Goal: Communication & Community: Share content

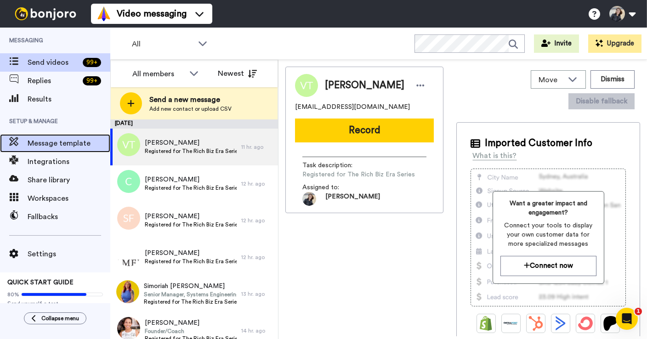
click at [63, 146] on span "Message template" at bounding box center [69, 143] width 83 height 11
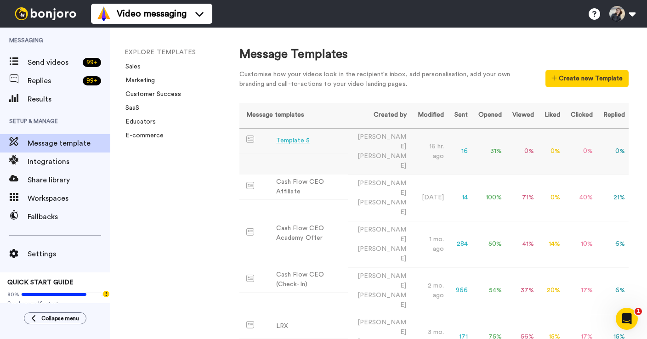
click at [296, 145] on div "Template 5" at bounding box center [293, 141] width 34 height 10
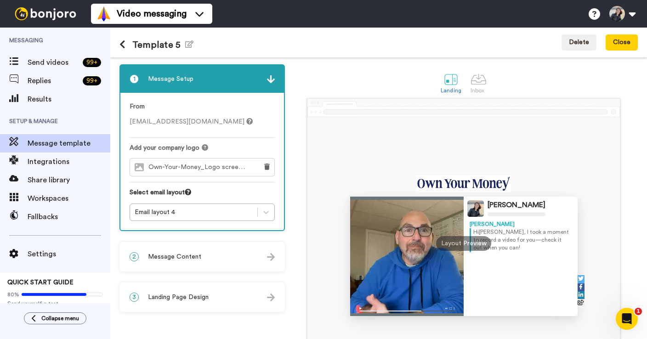
click at [201, 256] on div "2 Message Content" at bounding box center [201, 257] width 163 height 28
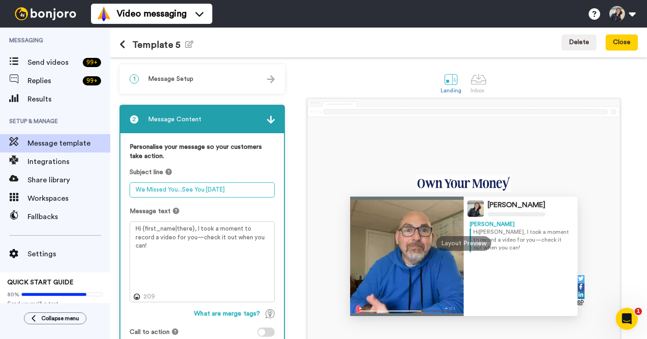
click at [236, 191] on textarea "We Missed You...See You Tomorrow" at bounding box center [201, 189] width 145 height 15
type textarea "We Missed You...See You [DATE] at 12pm ET"
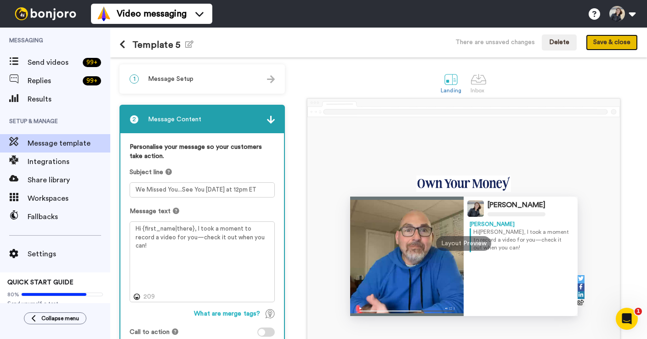
click at [612, 45] on button "Save & close" at bounding box center [611, 42] width 52 height 17
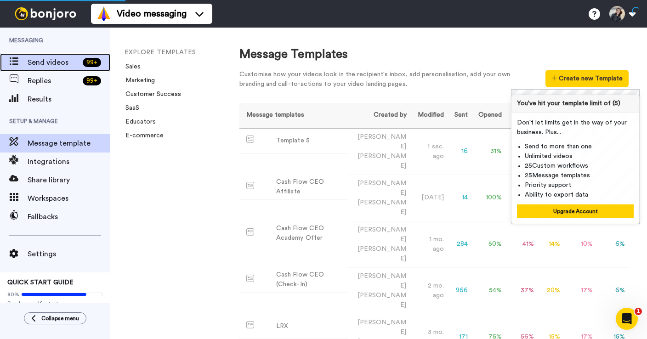
click at [56, 65] on span "Send videos" at bounding box center [53, 62] width 51 height 11
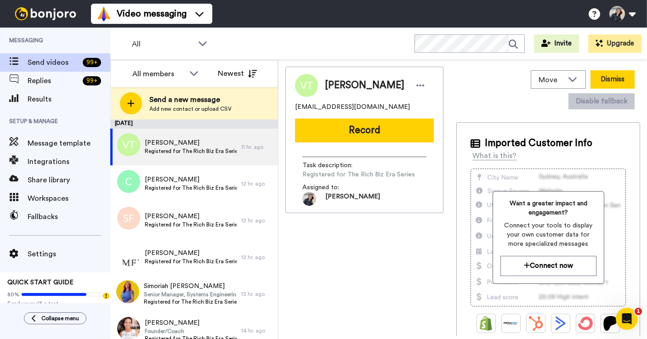
click at [590, 83] on button "Dismiss" at bounding box center [612, 79] width 44 height 18
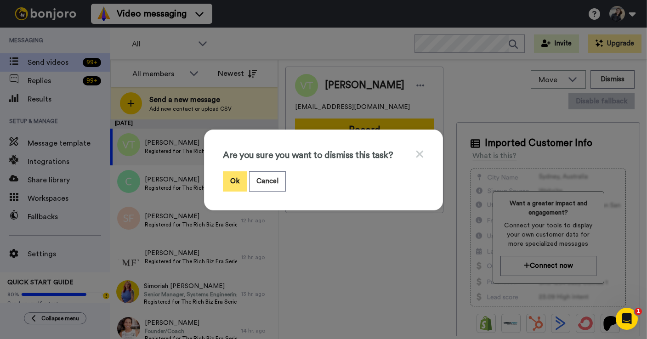
click at [226, 176] on button "Ok" at bounding box center [235, 181] width 24 height 20
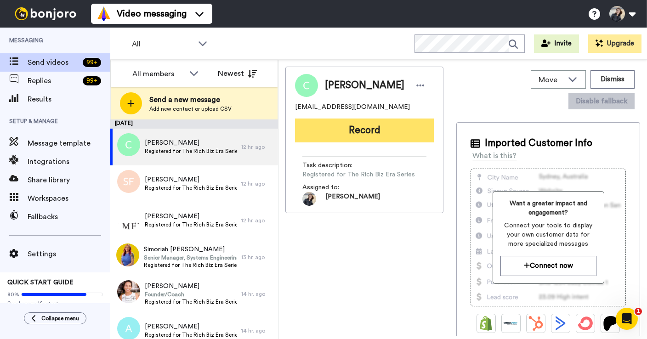
click at [367, 129] on button "Record" at bounding box center [364, 130] width 139 height 24
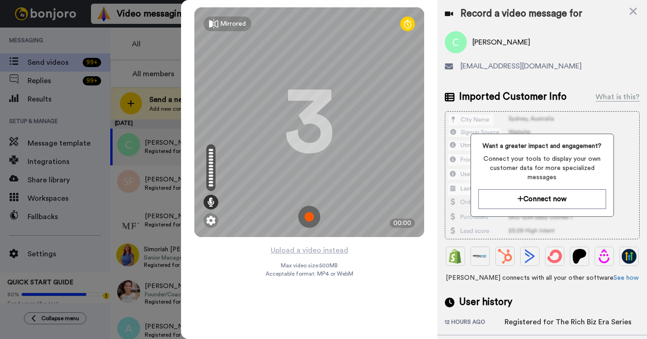
click at [309, 214] on img at bounding box center [309, 217] width 22 height 22
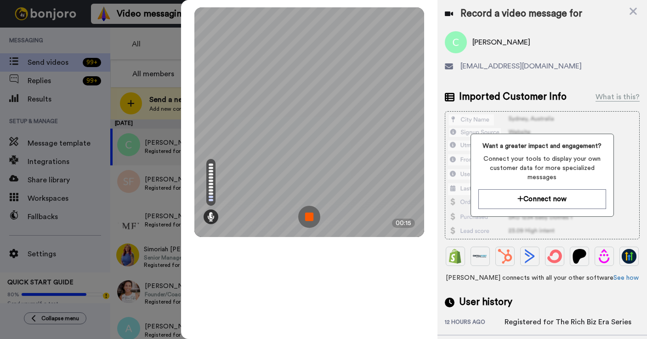
click at [309, 214] on img at bounding box center [309, 217] width 22 height 22
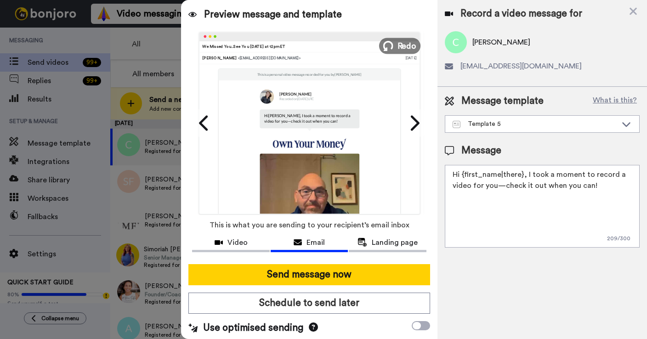
click at [395, 45] on button "Redo" at bounding box center [399, 46] width 41 height 16
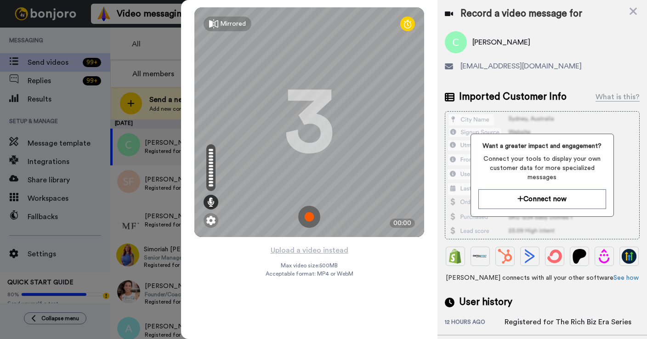
click at [310, 219] on img at bounding box center [309, 217] width 22 height 22
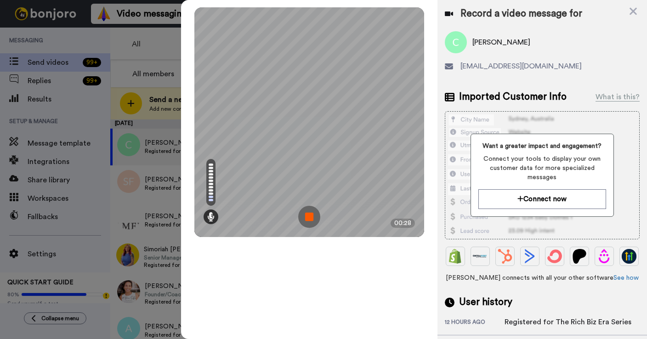
click at [310, 220] on img at bounding box center [309, 217] width 22 height 22
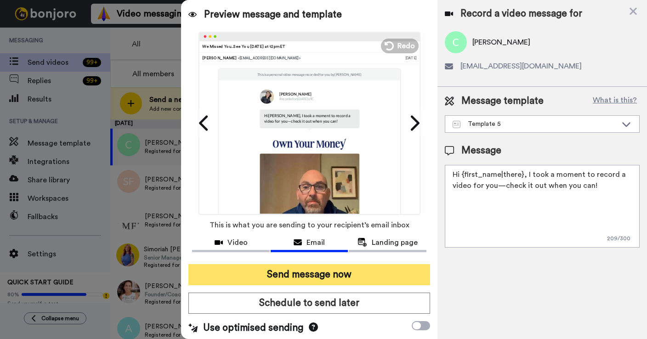
click at [309, 276] on button "Send message now" at bounding box center [309, 274] width 242 height 21
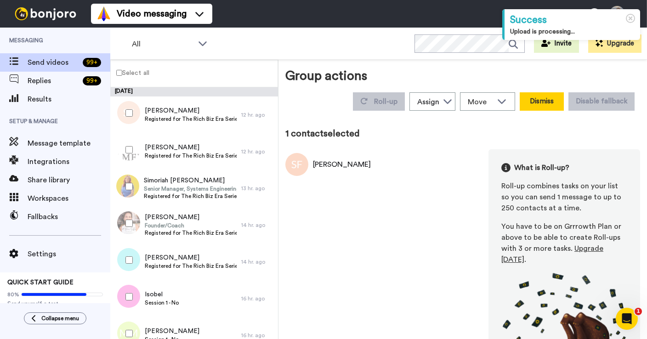
click at [540, 103] on button "Dismiss" at bounding box center [541, 101] width 44 height 18
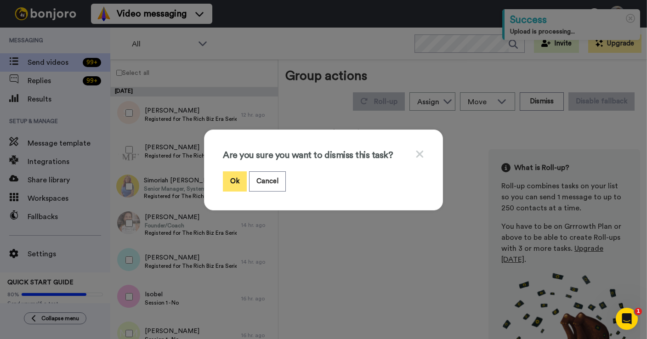
click at [239, 180] on button "Ok" at bounding box center [235, 181] width 24 height 20
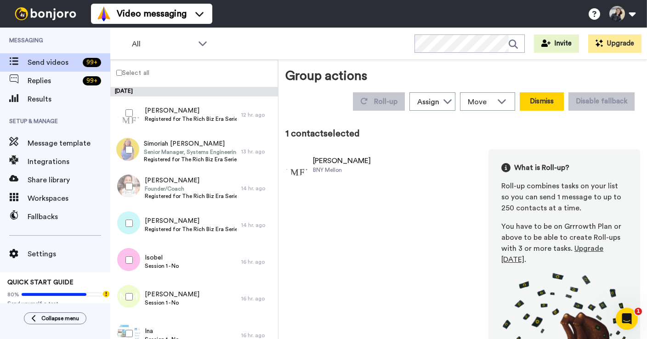
click at [543, 100] on button "Dismiss" at bounding box center [541, 101] width 44 height 18
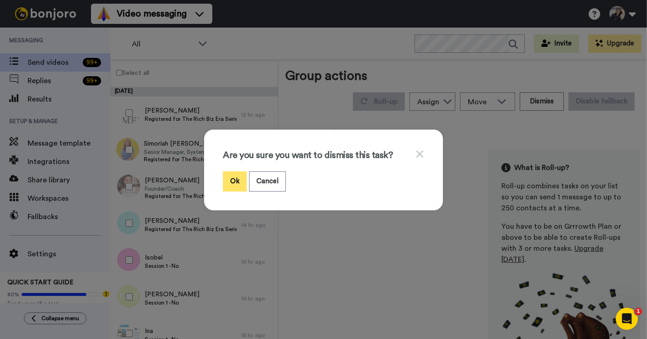
click at [233, 178] on button "Ok" at bounding box center [235, 181] width 24 height 20
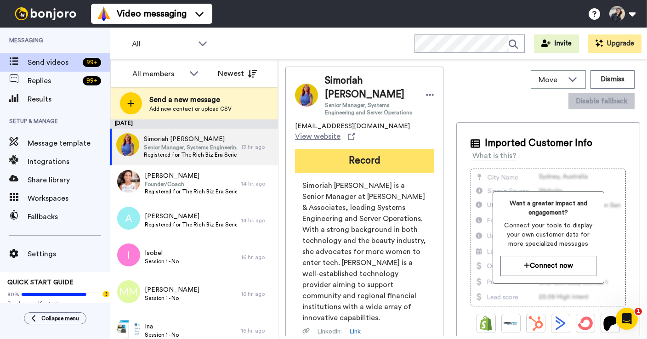
click at [382, 149] on button "Record" at bounding box center [364, 161] width 139 height 24
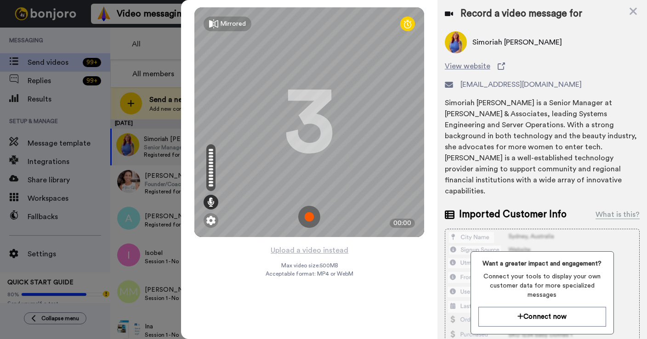
click at [310, 222] on img at bounding box center [309, 217] width 22 height 22
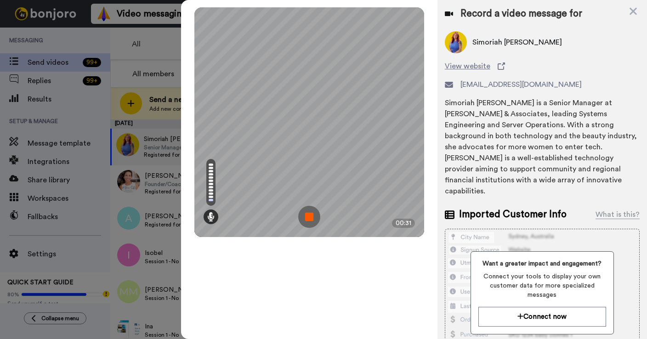
click at [311, 217] on img at bounding box center [309, 217] width 22 height 22
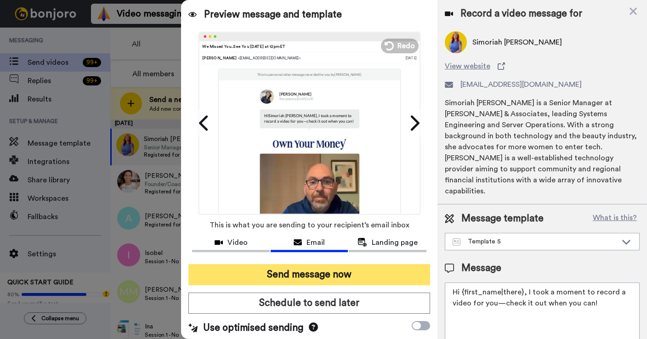
click at [281, 270] on button "Send message now" at bounding box center [309, 274] width 242 height 21
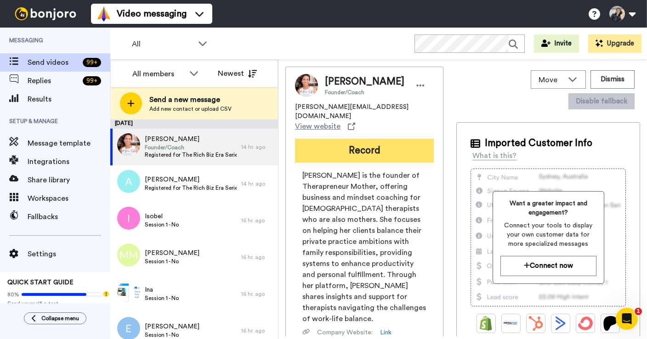
click at [359, 143] on button "Record" at bounding box center [364, 151] width 139 height 24
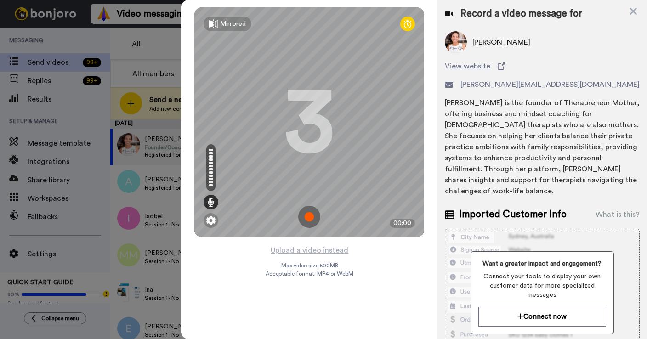
click at [309, 217] on img at bounding box center [309, 217] width 22 height 22
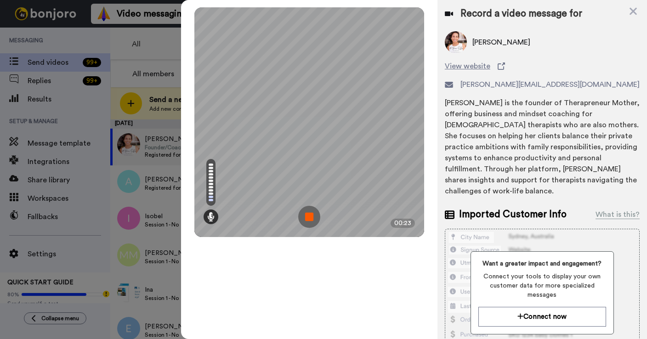
click at [309, 217] on img at bounding box center [309, 217] width 22 height 22
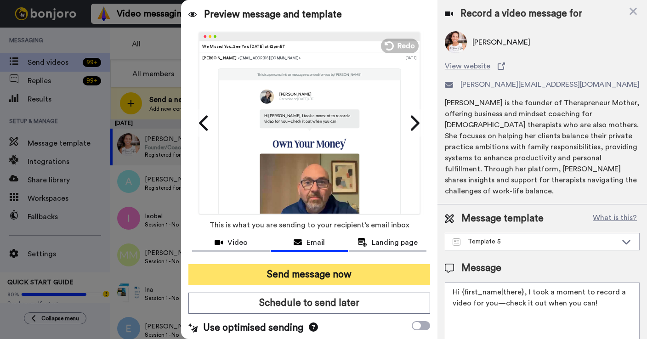
click at [323, 275] on button "Send message now" at bounding box center [309, 274] width 242 height 21
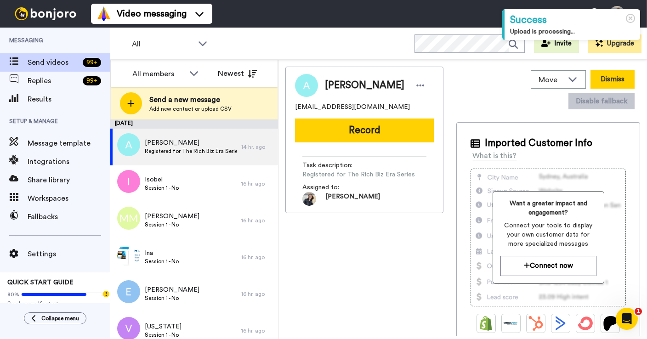
click at [590, 79] on button "Dismiss" at bounding box center [612, 79] width 44 height 18
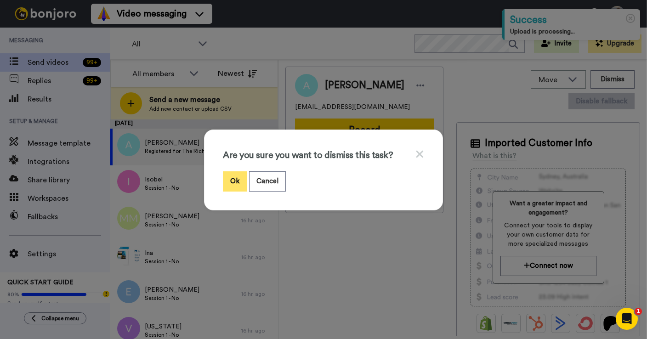
click at [242, 180] on button "Ok" at bounding box center [235, 181] width 24 height 20
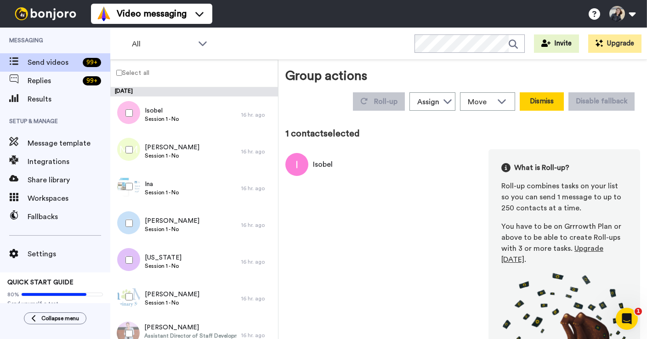
click at [550, 101] on button "Dismiss" at bounding box center [541, 101] width 44 height 18
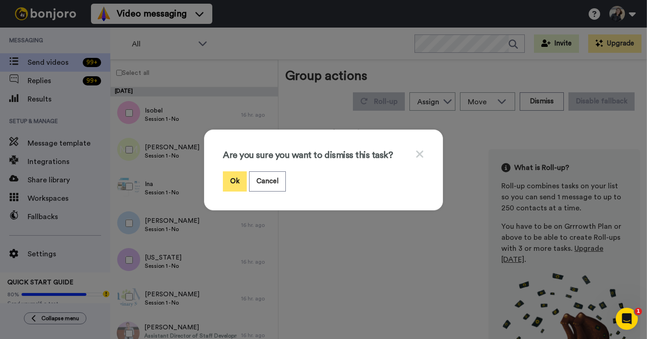
click at [230, 186] on button "Ok" at bounding box center [235, 181] width 24 height 20
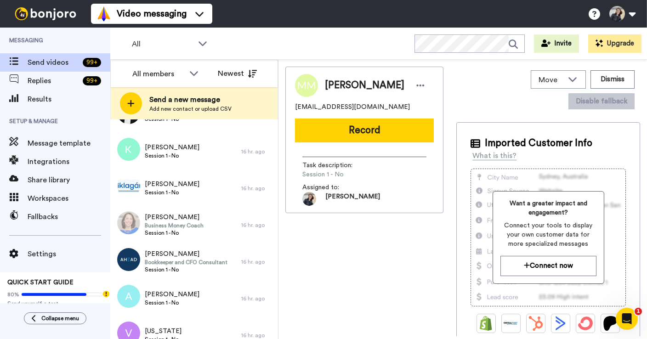
scroll to position [511, 0]
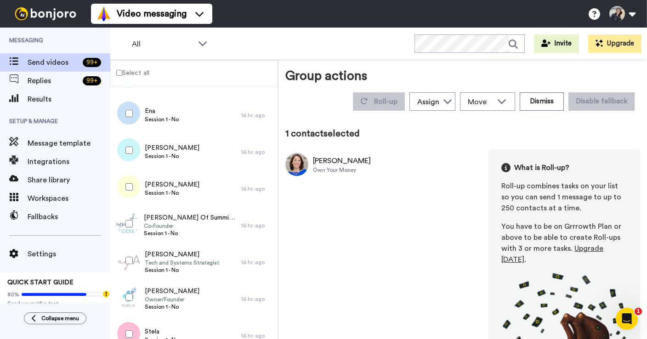
scroll to position [1911, 0]
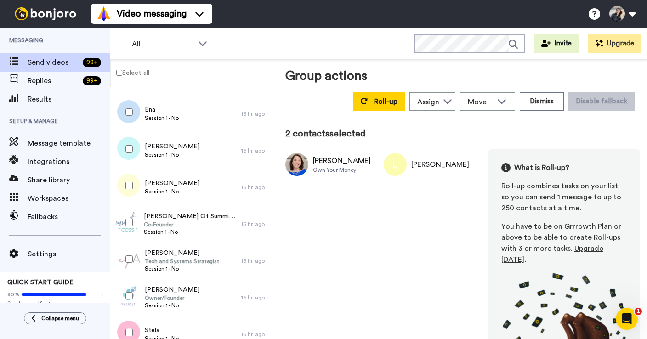
click at [129, 227] on div at bounding box center [127, 222] width 33 height 32
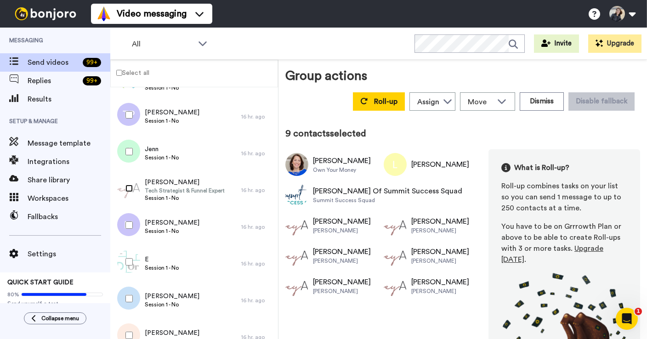
scroll to position [2392, 0]
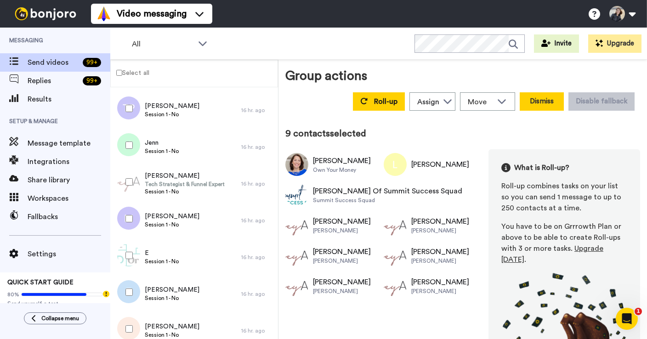
click at [546, 103] on button "Dismiss" at bounding box center [541, 101] width 44 height 18
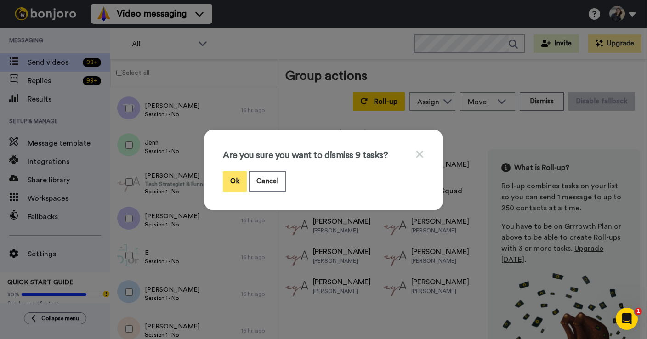
click at [231, 185] on button "Ok" at bounding box center [235, 181] width 24 height 20
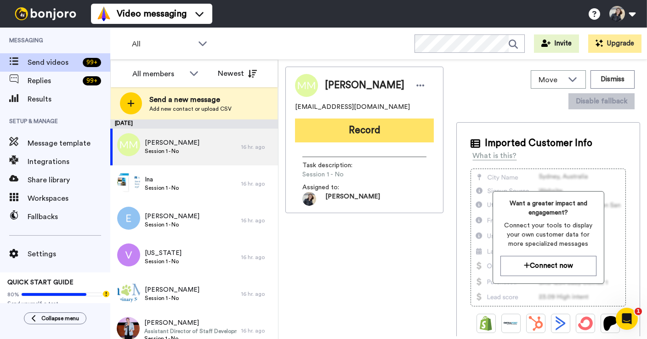
click at [354, 125] on button "Record" at bounding box center [364, 130] width 139 height 24
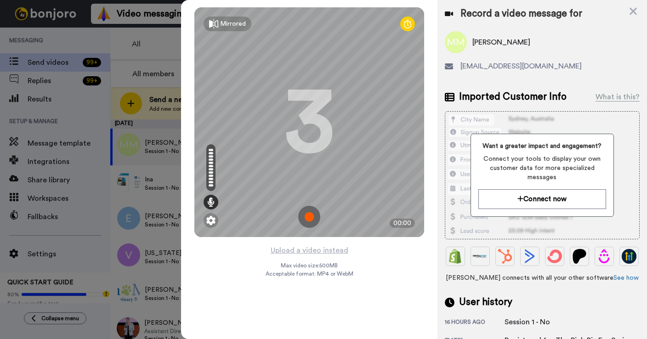
click at [311, 218] on img at bounding box center [309, 217] width 22 height 22
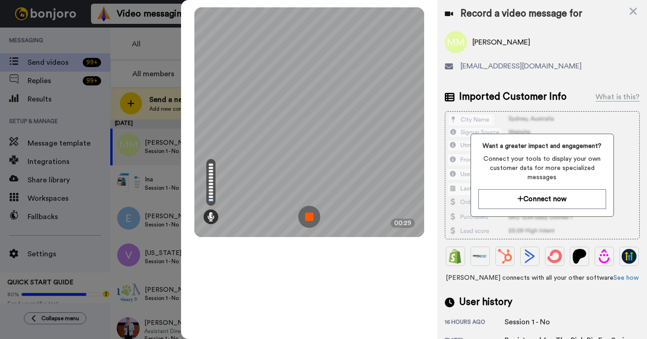
click at [311, 218] on img at bounding box center [309, 217] width 22 height 22
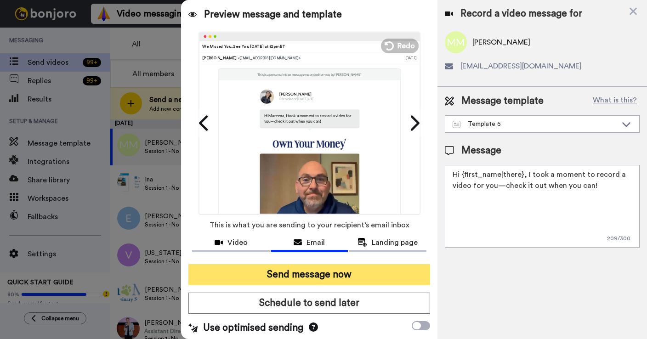
click at [329, 280] on button "Send message now" at bounding box center [309, 274] width 242 height 21
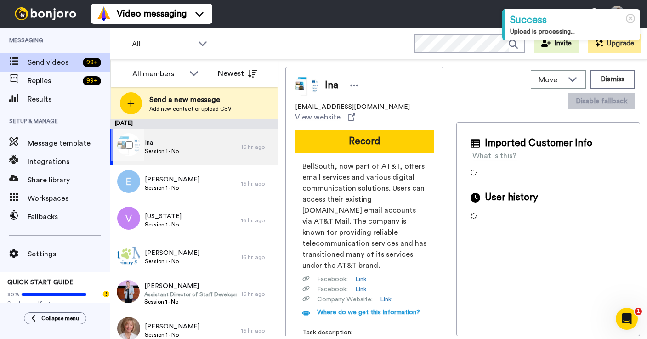
click at [167, 146] on span "Ina" at bounding box center [162, 142] width 34 height 9
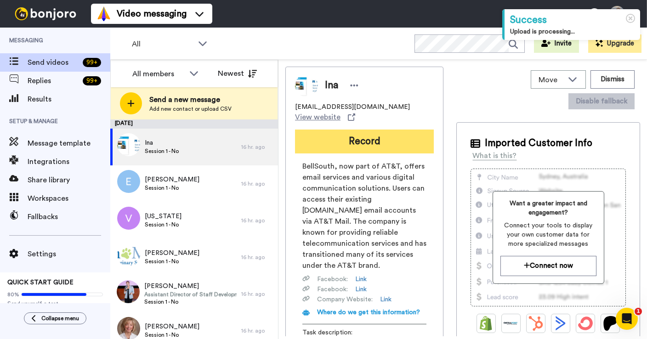
click at [365, 133] on button "Record" at bounding box center [364, 141] width 139 height 24
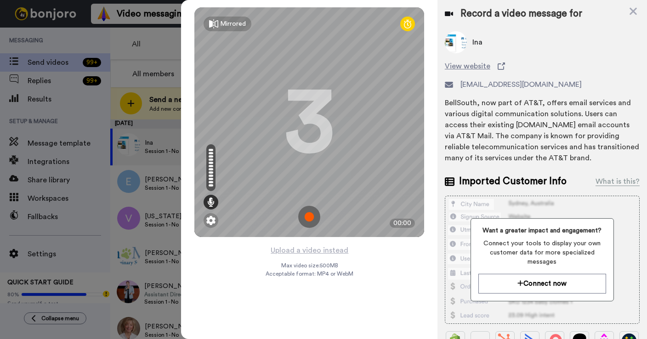
click at [304, 220] on img at bounding box center [309, 217] width 22 height 22
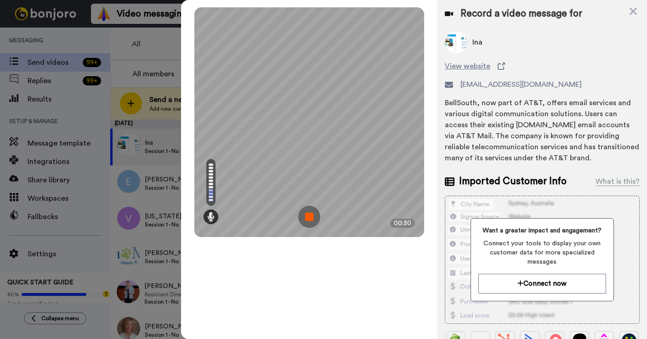
click at [306, 217] on img at bounding box center [309, 217] width 22 height 22
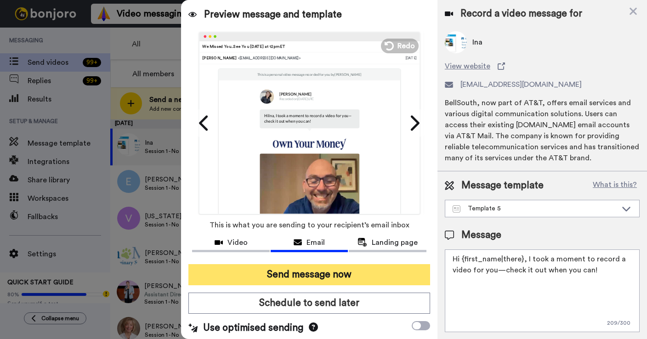
click at [346, 277] on button "Send message now" at bounding box center [309, 274] width 242 height 21
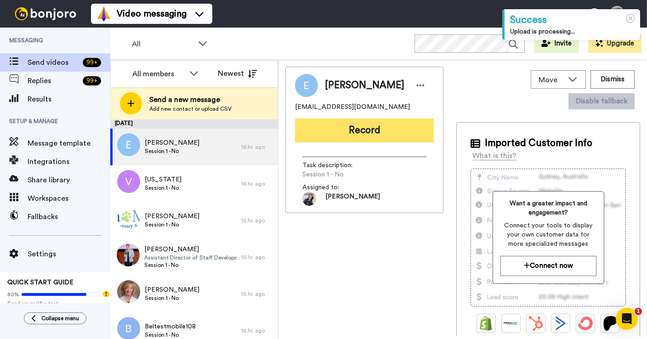
click at [355, 131] on button "Record" at bounding box center [364, 130] width 139 height 24
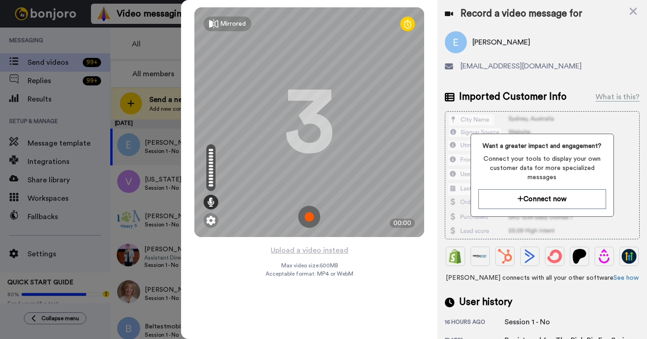
click at [309, 214] on img at bounding box center [309, 217] width 22 height 22
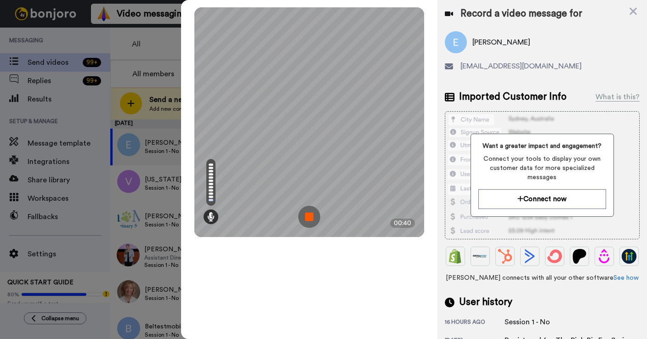
click at [309, 214] on img at bounding box center [309, 217] width 22 height 22
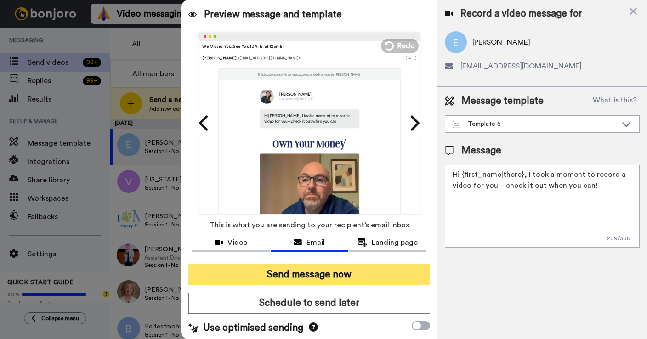
click at [309, 274] on button "Send message now" at bounding box center [309, 274] width 242 height 21
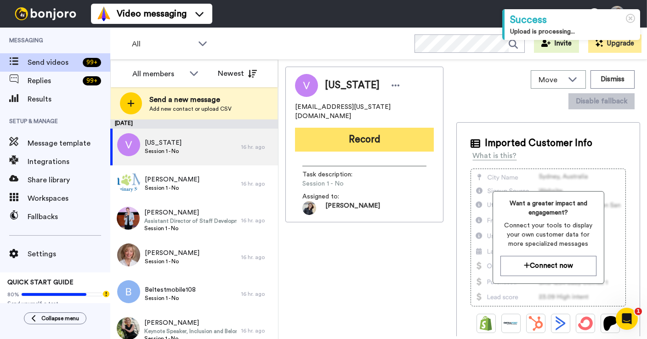
click at [346, 131] on button "Record" at bounding box center [364, 140] width 139 height 24
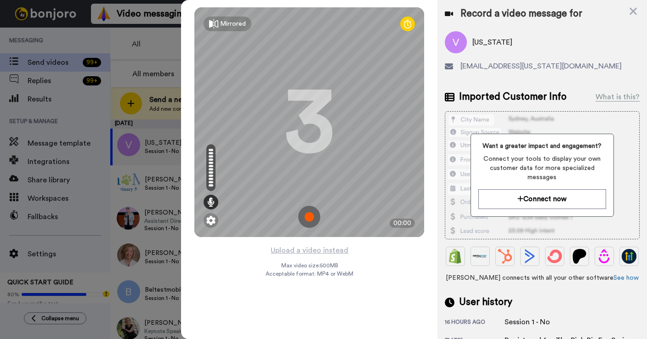
click at [309, 212] on img at bounding box center [309, 217] width 22 height 22
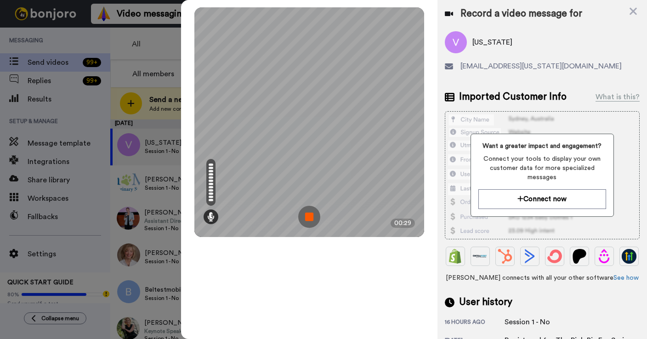
click at [309, 212] on img at bounding box center [309, 217] width 22 height 22
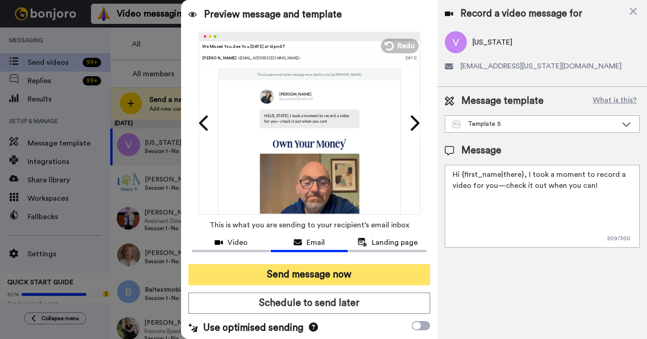
click at [303, 273] on button "Send message now" at bounding box center [309, 274] width 242 height 21
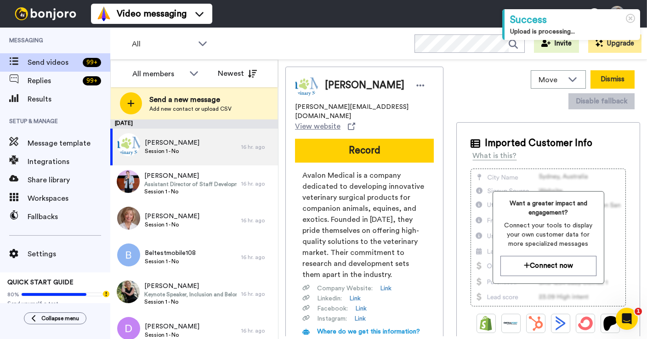
click at [590, 77] on button "Dismiss" at bounding box center [612, 79] width 44 height 18
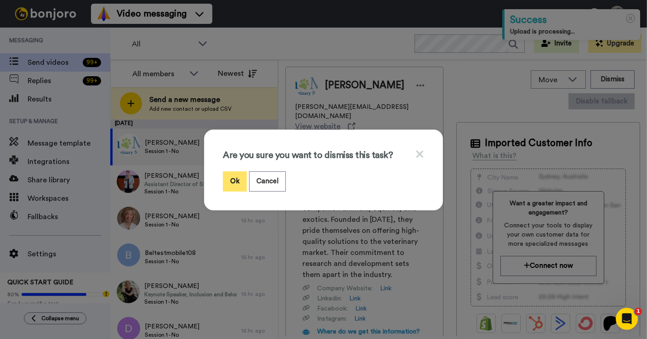
click at [235, 180] on button "Ok" at bounding box center [235, 181] width 24 height 20
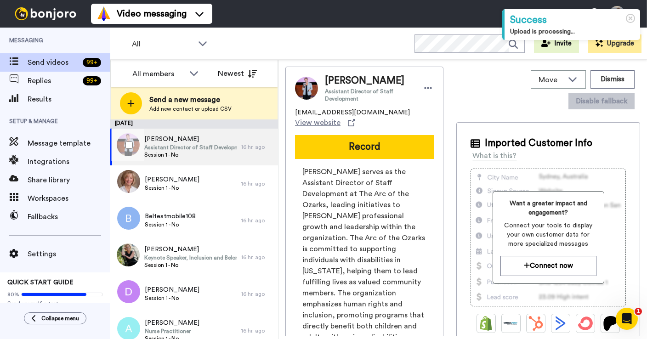
click at [186, 144] on span "Assistant Director of Staff Development" at bounding box center [190, 147] width 92 height 7
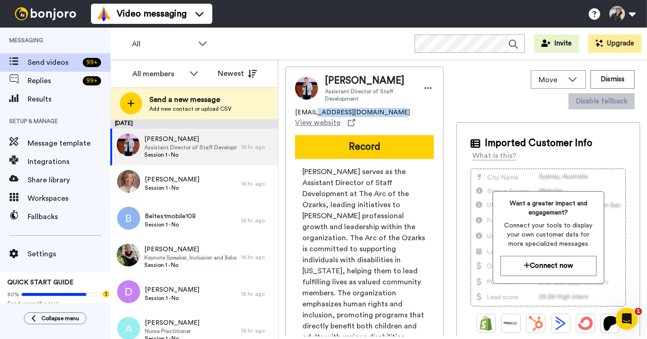
drag, startPoint x: 380, startPoint y: 115, endPoint x: 315, endPoint y: 113, distance: 64.3
click at [315, 113] on div "chite@thearcoftheozarks.org View website" at bounding box center [364, 118] width 139 height 20
click at [315, 123] on span "View website" at bounding box center [317, 122] width 45 height 11
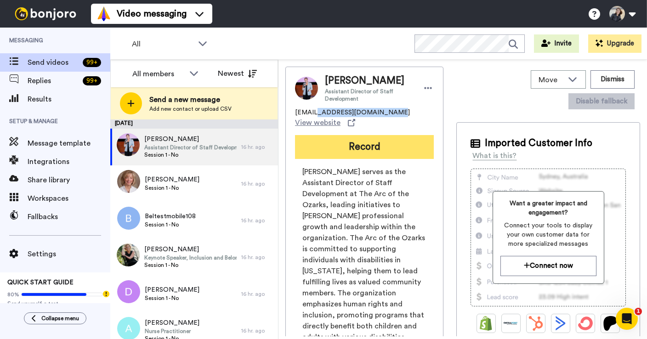
click at [364, 153] on button "Record" at bounding box center [364, 147] width 139 height 24
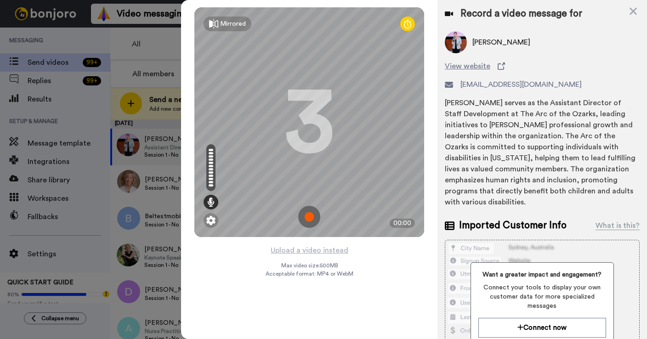
click at [308, 220] on img at bounding box center [309, 217] width 22 height 22
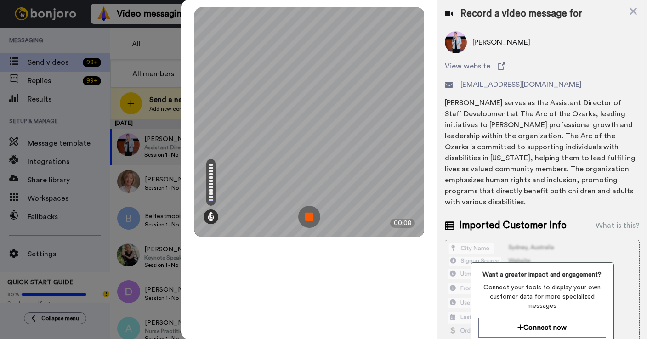
click at [313, 220] on img at bounding box center [309, 217] width 22 height 22
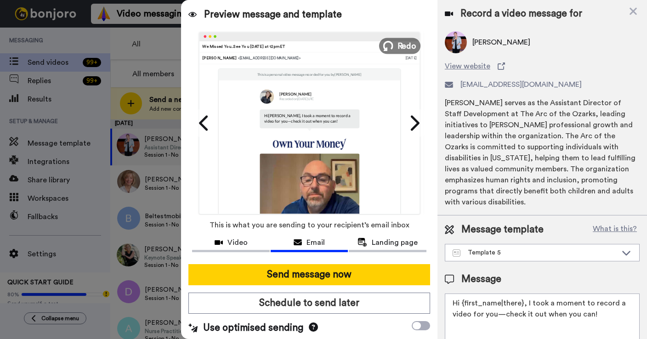
click at [401, 47] on span "Redo" at bounding box center [406, 45] width 19 height 12
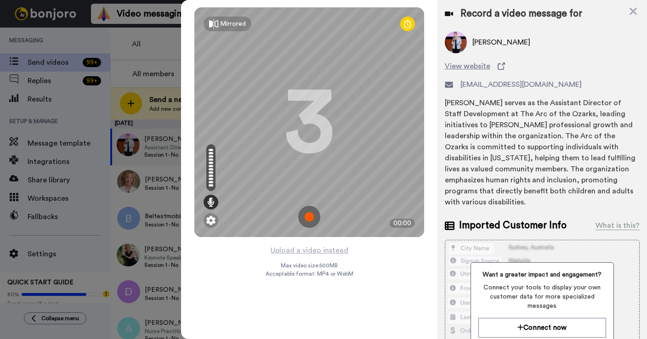
click at [307, 212] on img at bounding box center [309, 217] width 22 height 22
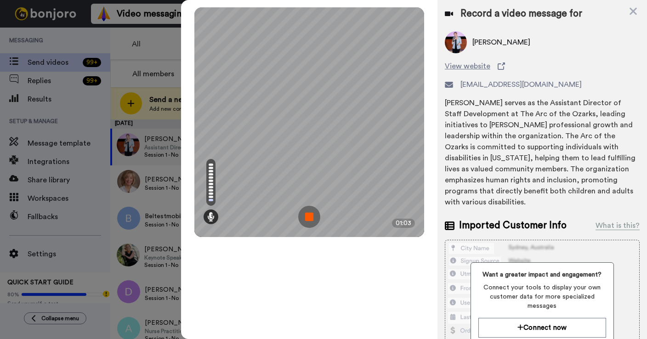
click at [307, 212] on img at bounding box center [309, 217] width 22 height 22
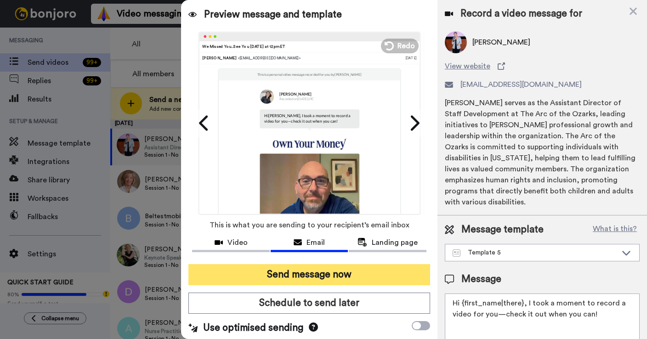
click at [357, 280] on button "Send message now" at bounding box center [309, 274] width 242 height 21
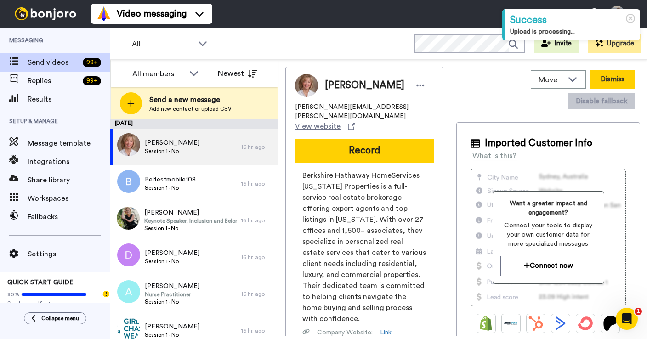
click at [590, 80] on button "Dismiss" at bounding box center [612, 79] width 44 height 18
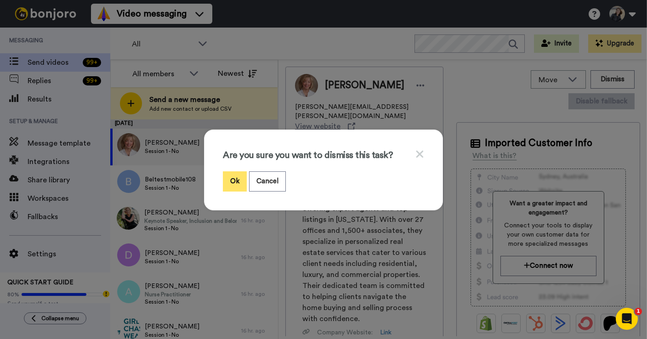
click at [231, 187] on button "Ok" at bounding box center [235, 181] width 24 height 20
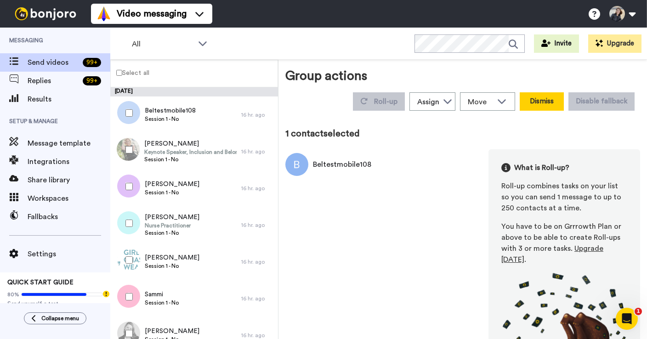
click at [549, 102] on button "Dismiss" at bounding box center [541, 101] width 44 height 18
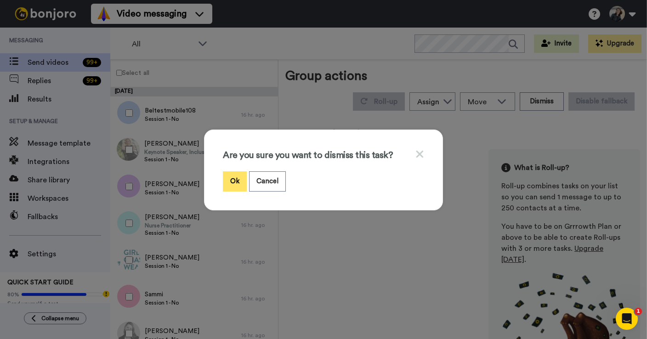
click at [235, 177] on button "Ok" at bounding box center [235, 181] width 24 height 20
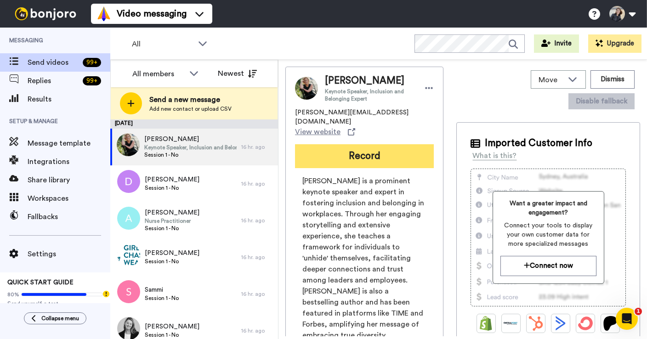
click at [354, 144] on button "Record" at bounding box center [364, 156] width 139 height 24
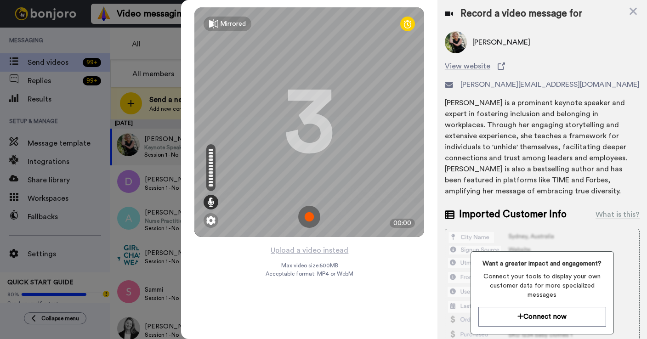
click at [310, 208] on img at bounding box center [309, 217] width 22 height 22
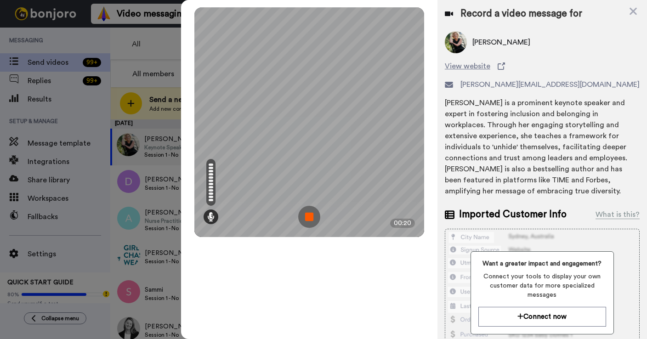
click at [310, 208] on img at bounding box center [309, 217] width 22 height 22
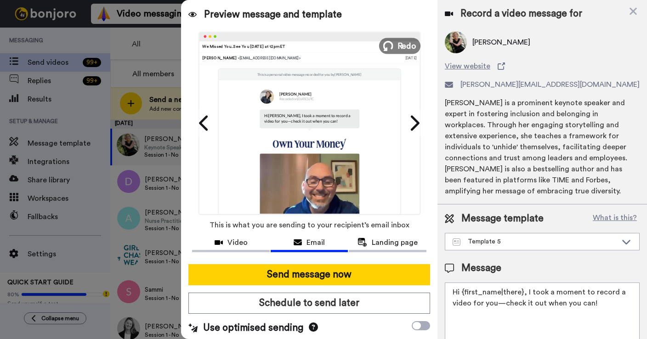
click at [407, 42] on span "Redo" at bounding box center [406, 45] width 19 height 12
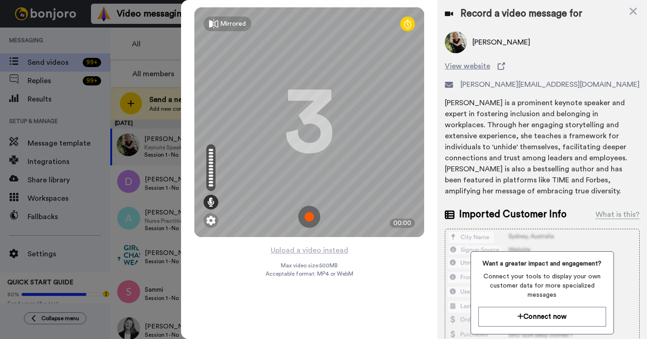
click at [309, 214] on img at bounding box center [309, 217] width 22 height 22
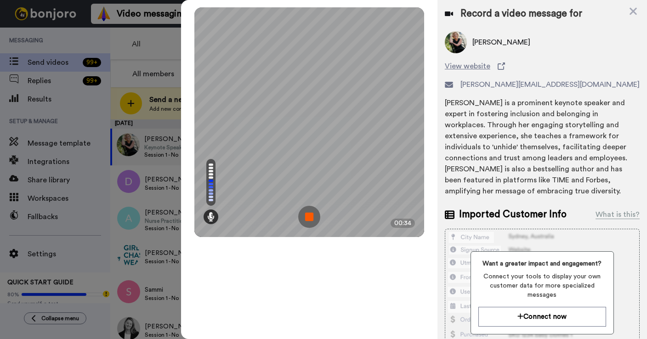
click at [309, 214] on img at bounding box center [309, 217] width 22 height 22
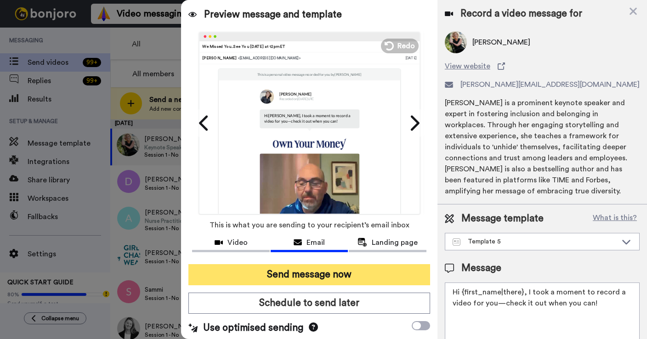
click at [283, 276] on button "Send message now" at bounding box center [309, 274] width 242 height 21
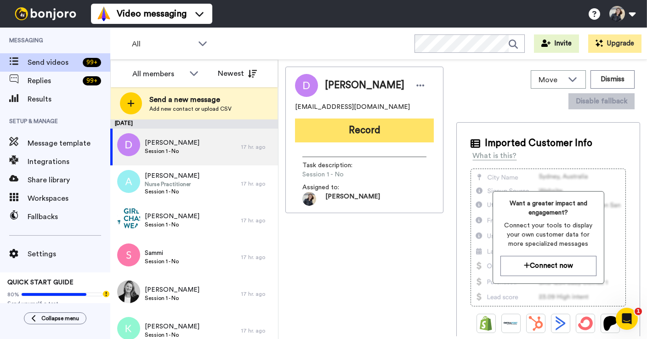
click at [377, 131] on button "Record" at bounding box center [364, 130] width 139 height 24
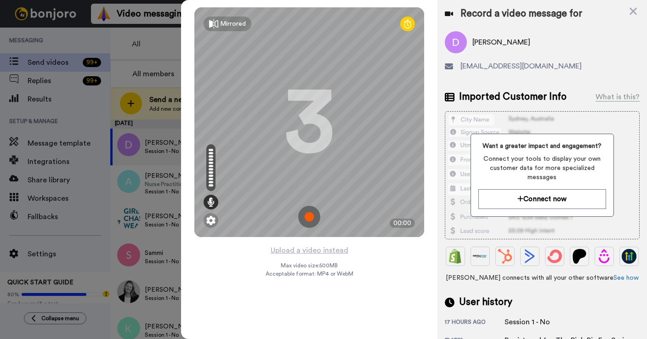
click at [309, 215] on img at bounding box center [309, 217] width 22 height 22
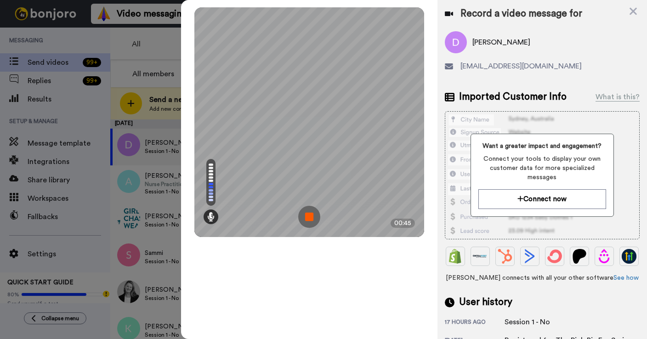
click at [307, 218] on img at bounding box center [309, 217] width 22 height 22
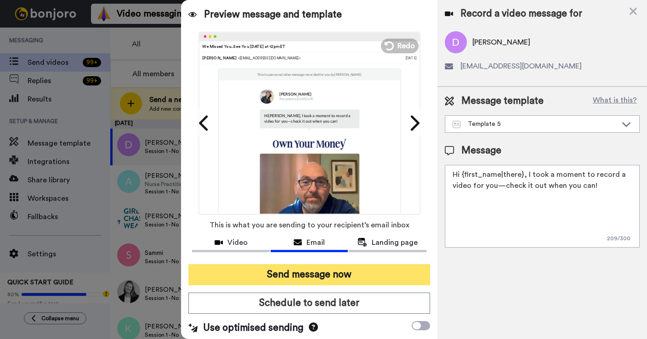
click at [309, 276] on button "Send message now" at bounding box center [309, 274] width 242 height 21
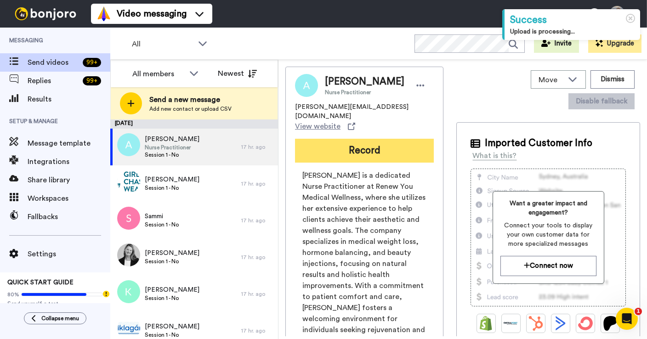
click at [361, 142] on button "Record" at bounding box center [364, 151] width 139 height 24
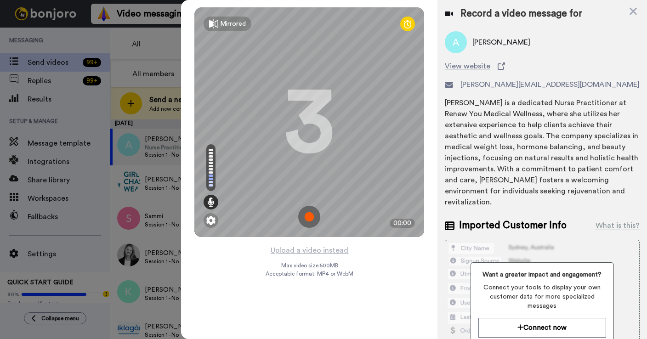
click at [305, 221] on img at bounding box center [309, 217] width 22 height 22
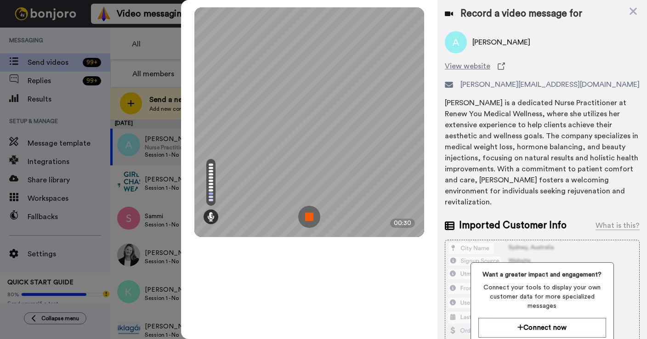
click at [314, 215] on img at bounding box center [309, 217] width 22 height 22
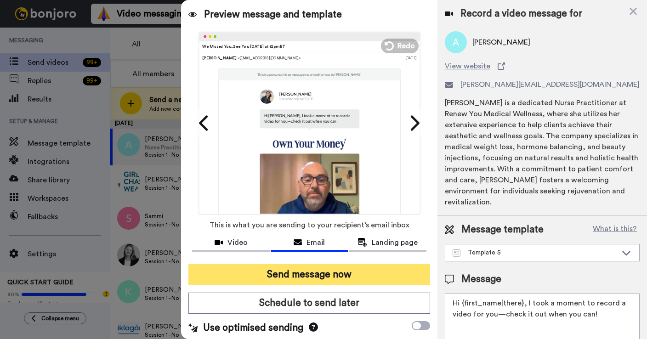
click at [293, 277] on button "Send message now" at bounding box center [309, 274] width 242 height 21
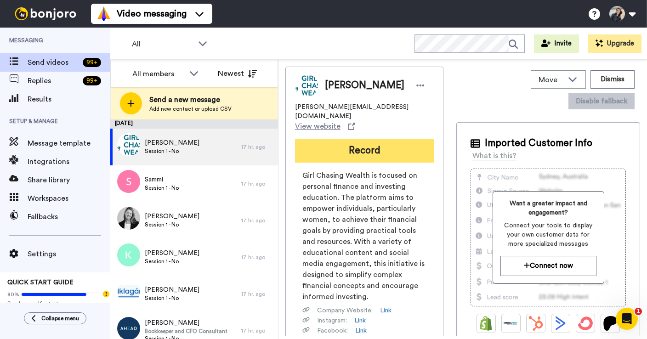
click at [348, 141] on button "Record" at bounding box center [364, 151] width 139 height 24
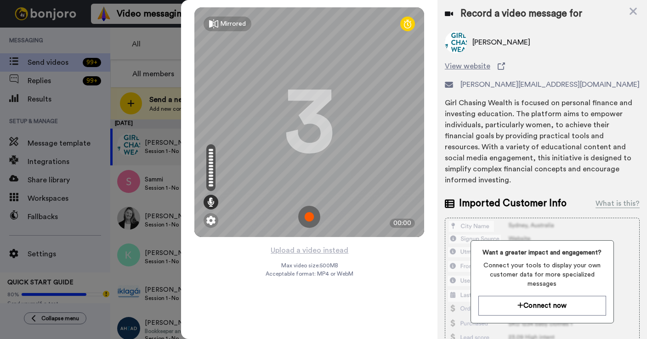
click at [307, 221] on img at bounding box center [309, 217] width 22 height 22
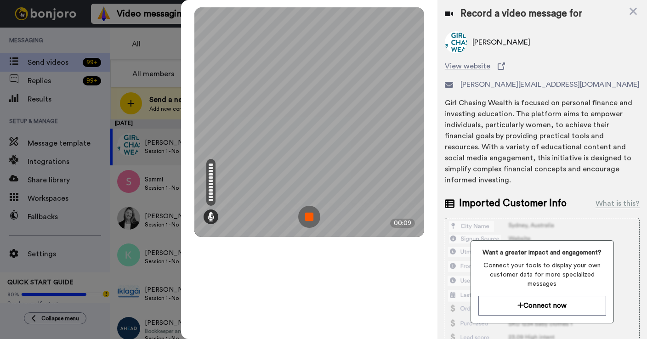
click at [306, 213] on img at bounding box center [309, 217] width 22 height 22
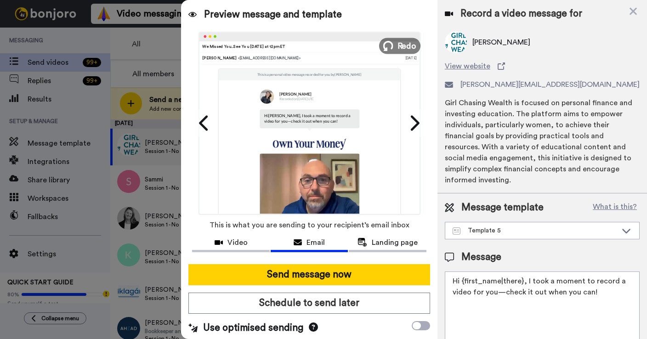
click at [399, 48] on span "Redo" at bounding box center [406, 45] width 19 height 12
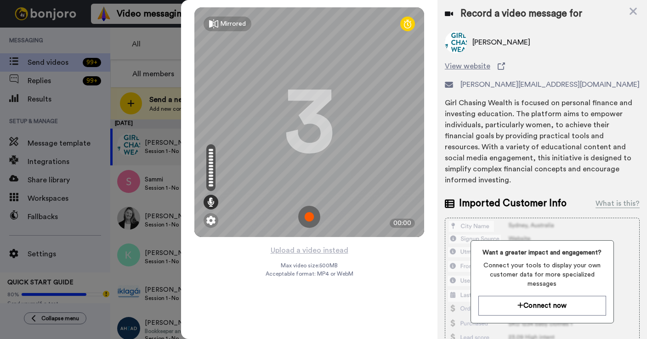
click at [313, 217] on img at bounding box center [309, 217] width 22 height 22
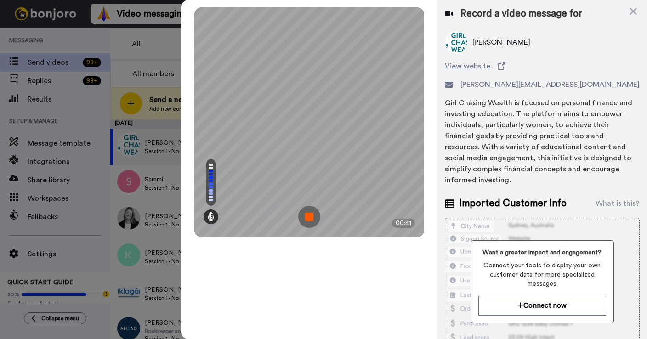
click at [313, 217] on img at bounding box center [309, 217] width 22 height 22
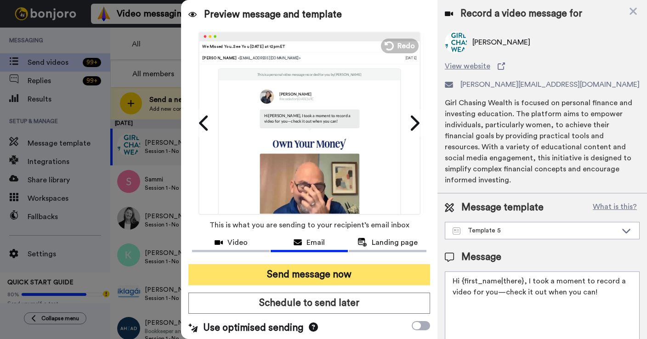
click at [323, 275] on button "Send message now" at bounding box center [309, 274] width 242 height 21
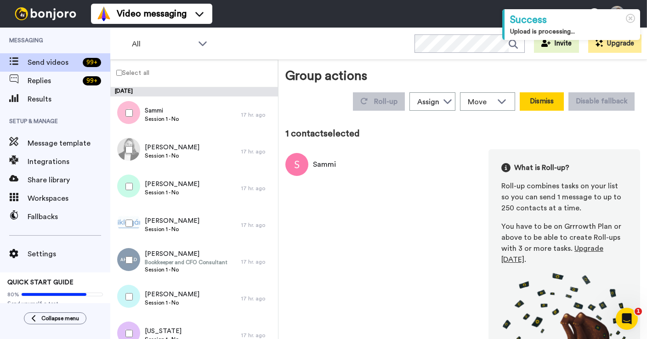
click at [523, 102] on button "Dismiss" at bounding box center [541, 101] width 44 height 18
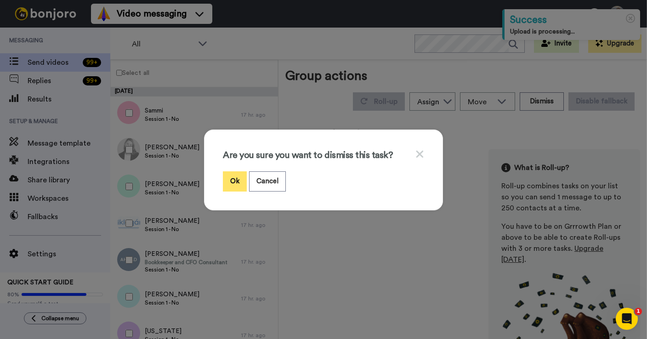
click at [234, 186] on button "Ok" at bounding box center [235, 181] width 24 height 20
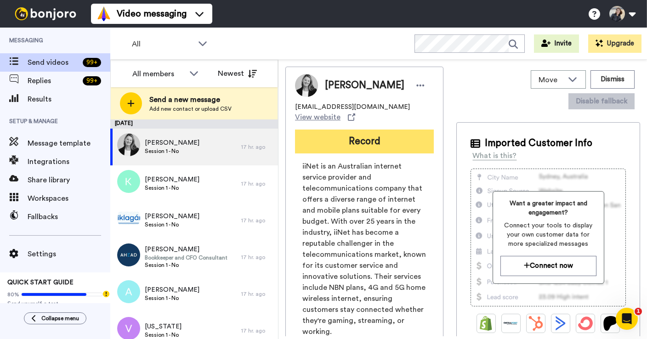
click at [345, 138] on button "Record" at bounding box center [364, 141] width 139 height 24
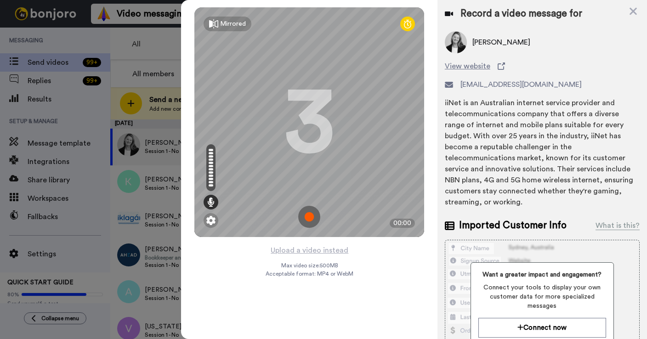
click at [312, 222] on img at bounding box center [309, 217] width 22 height 22
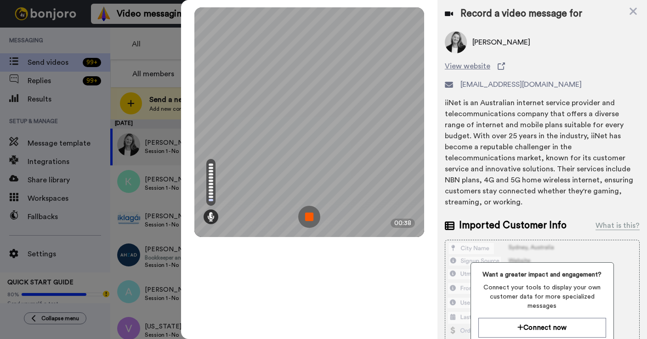
click at [312, 222] on img at bounding box center [309, 217] width 22 height 22
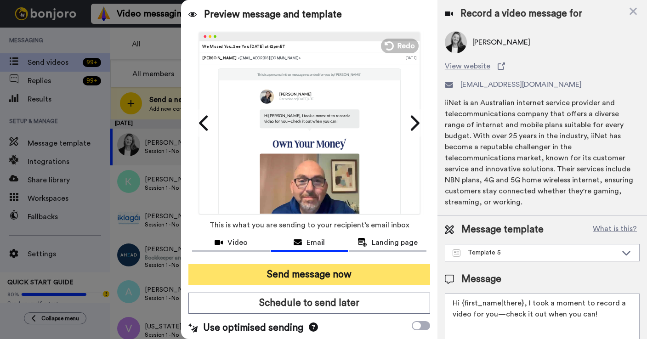
click at [335, 277] on button "Send message now" at bounding box center [309, 274] width 242 height 21
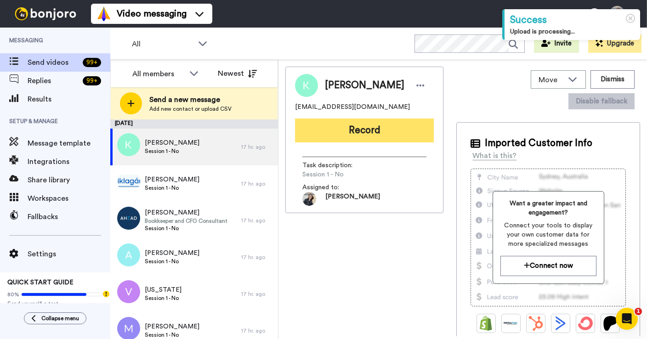
click at [355, 128] on button "Record" at bounding box center [364, 130] width 139 height 24
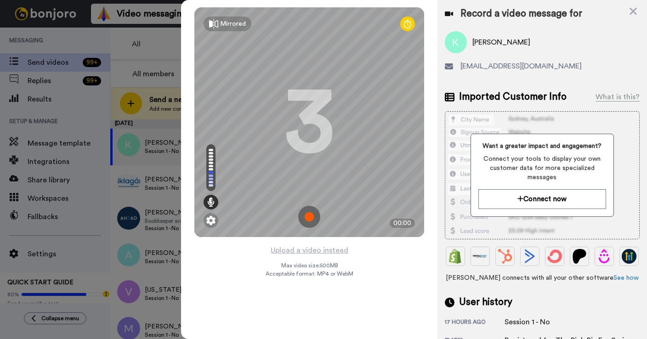
click at [314, 216] on img at bounding box center [309, 217] width 22 height 22
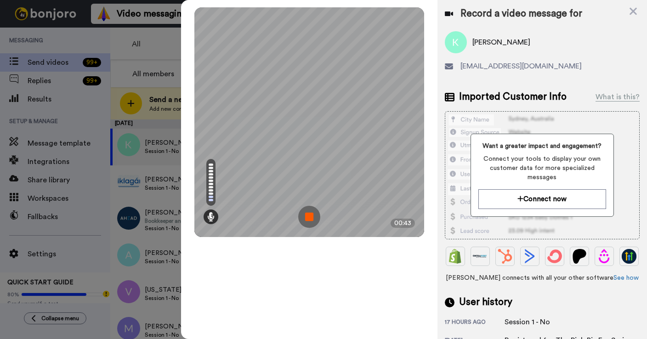
click at [314, 215] on img at bounding box center [309, 217] width 22 height 22
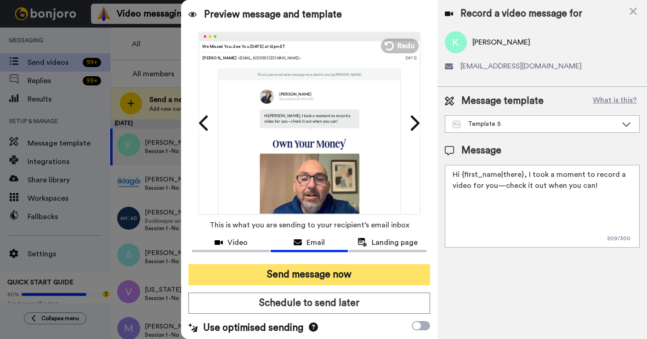
click at [304, 270] on button "Send message now" at bounding box center [309, 274] width 242 height 21
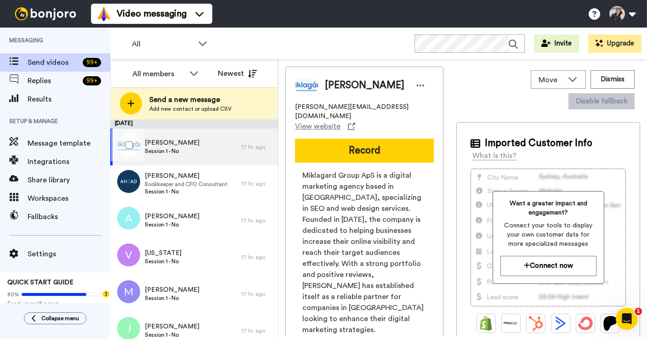
click at [162, 147] on span "Session 1 - No" at bounding box center [172, 150] width 55 height 7
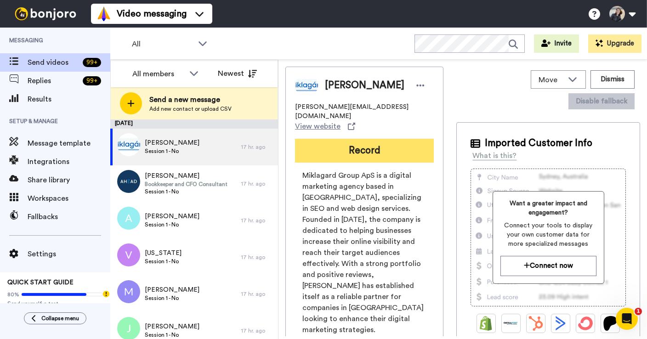
click at [344, 139] on button "Record" at bounding box center [364, 151] width 139 height 24
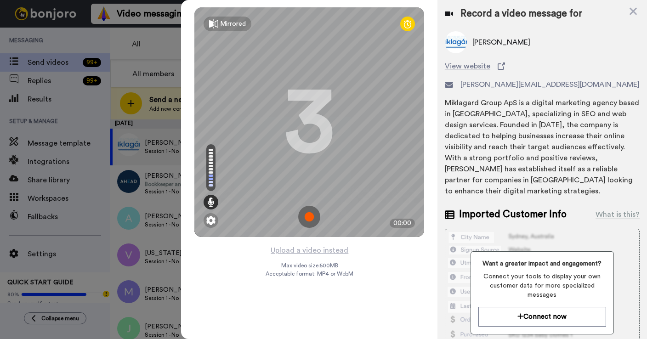
click at [306, 214] on img at bounding box center [309, 217] width 22 height 22
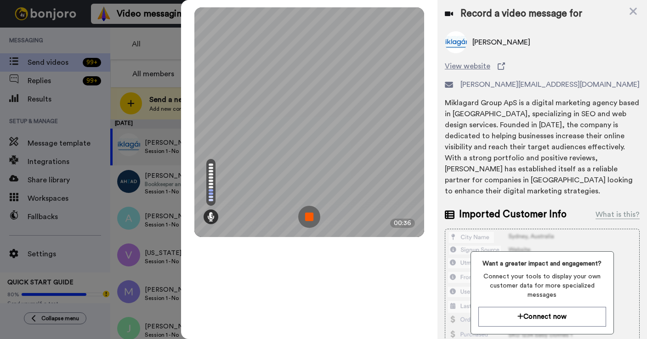
click at [307, 215] on img at bounding box center [309, 217] width 22 height 22
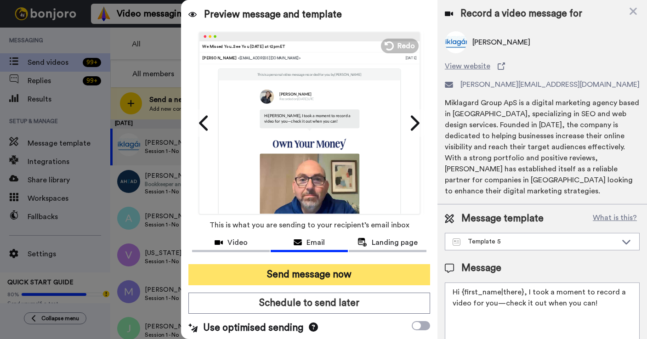
click at [305, 279] on button "Send message now" at bounding box center [309, 274] width 242 height 21
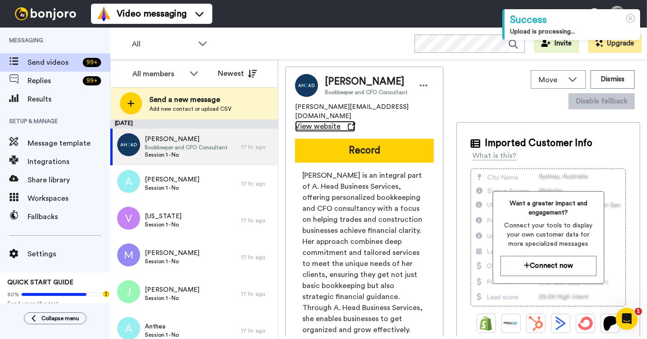
click at [340, 121] on span "View website" at bounding box center [317, 126] width 45 height 11
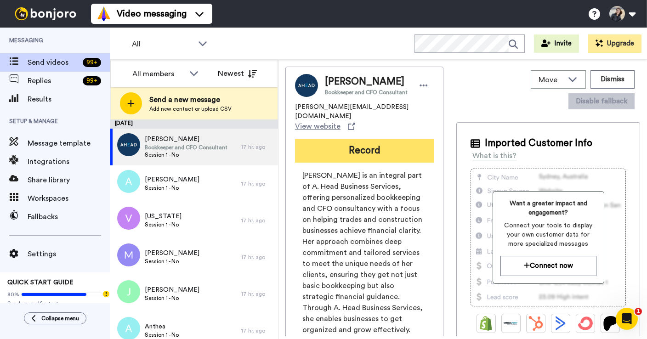
click at [369, 139] on button "Record" at bounding box center [364, 151] width 139 height 24
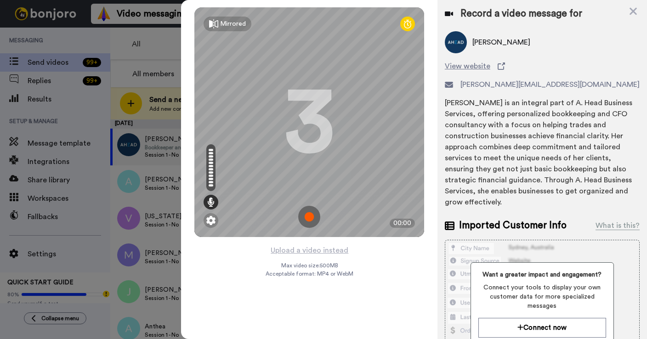
click at [305, 225] on img at bounding box center [309, 217] width 22 height 22
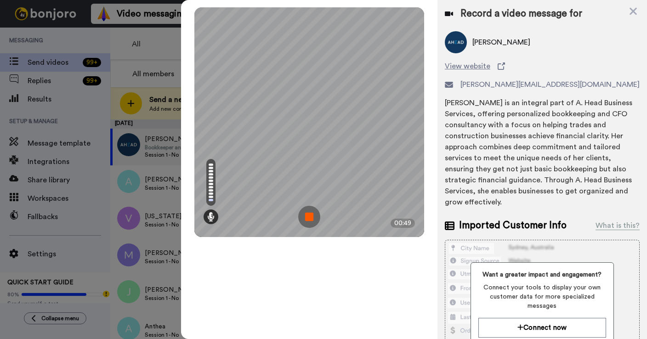
click at [305, 225] on img at bounding box center [309, 217] width 22 height 22
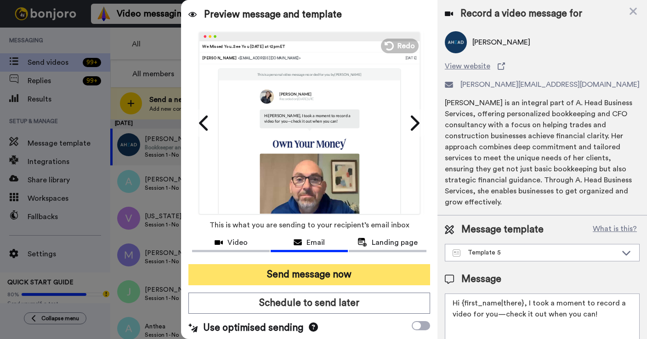
click at [293, 281] on button "Send message now" at bounding box center [309, 274] width 242 height 21
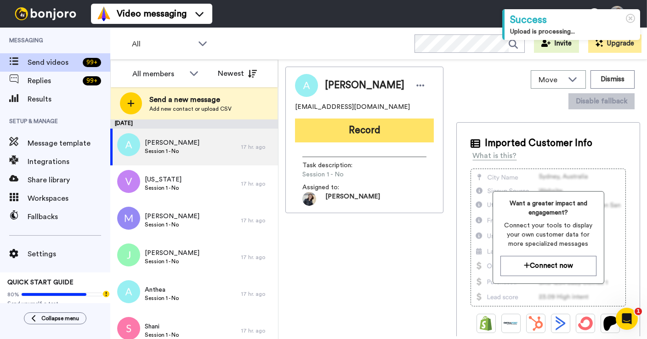
click at [346, 131] on button "Record" at bounding box center [364, 130] width 139 height 24
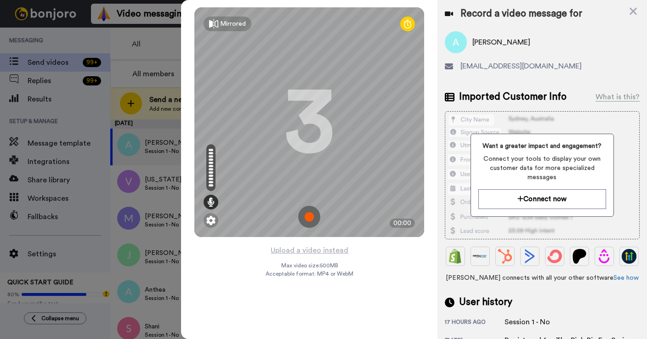
click at [317, 216] on img at bounding box center [309, 217] width 22 height 22
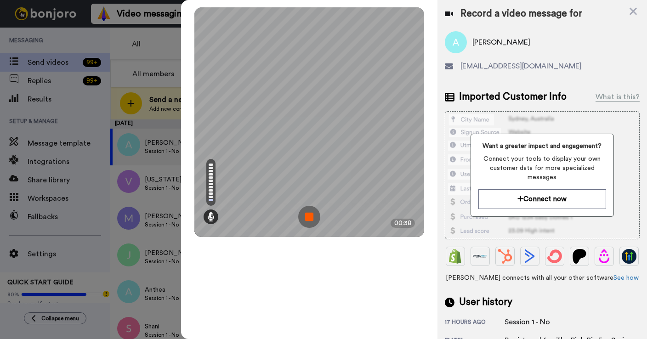
click at [317, 216] on img at bounding box center [309, 217] width 22 height 22
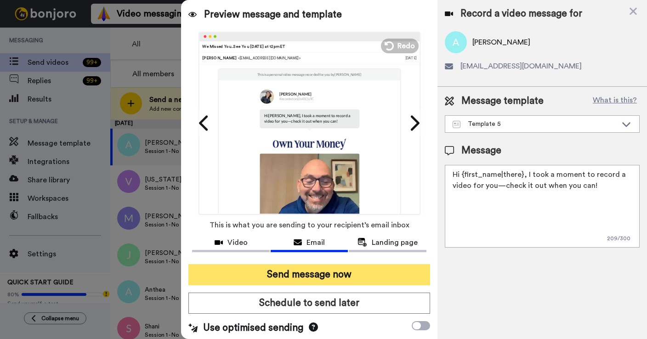
click at [278, 280] on button "Send message now" at bounding box center [309, 274] width 242 height 21
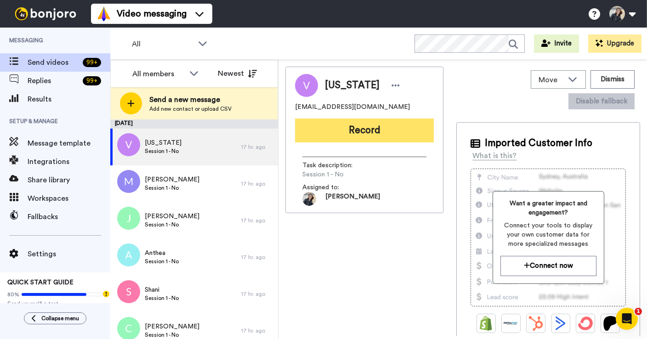
click at [374, 126] on button "Record" at bounding box center [364, 130] width 139 height 24
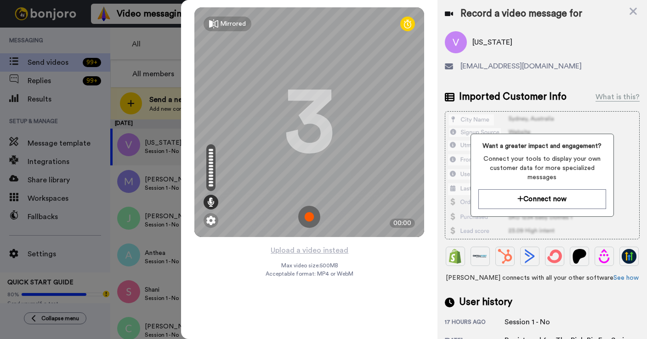
click at [304, 222] on img at bounding box center [309, 217] width 22 height 22
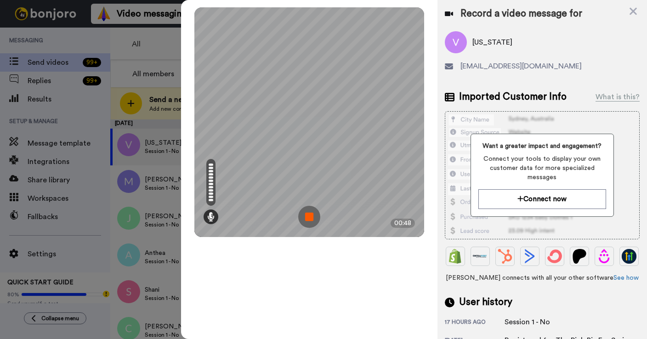
click at [308, 219] on img at bounding box center [309, 217] width 22 height 22
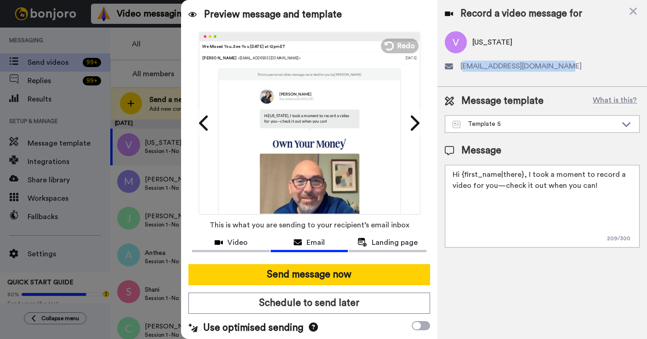
drag, startPoint x: 555, startPoint y: 65, endPoint x: 461, endPoint y: 69, distance: 93.7
click at [461, 69] on div "spicyinterpreter@gmail.com" at bounding box center [541, 66] width 195 height 11
click at [461, 69] on span "spicyinterpreter@gmail.com" at bounding box center [520, 66] width 121 height 11
drag, startPoint x: 557, startPoint y: 65, endPoint x: 459, endPoint y: 64, distance: 98.3
click at [459, 64] on div "spicyinterpreter@gmail.com" at bounding box center [541, 66] width 195 height 11
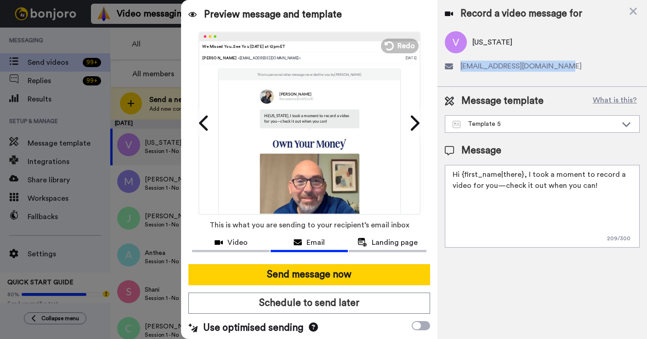
copy span "spicyinterpreter@gmail.com"
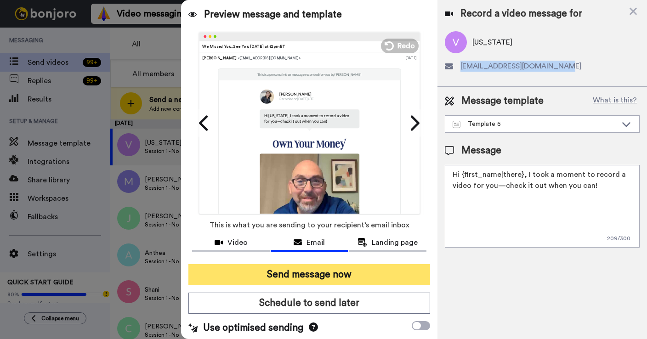
click at [317, 276] on button "Send message now" at bounding box center [309, 274] width 242 height 21
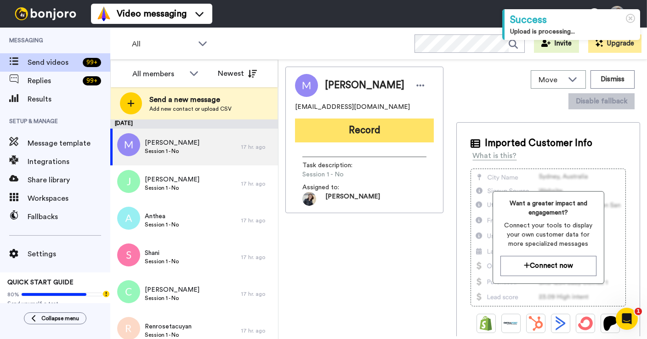
click at [346, 127] on button "Record" at bounding box center [364, 130] width 139 height 24
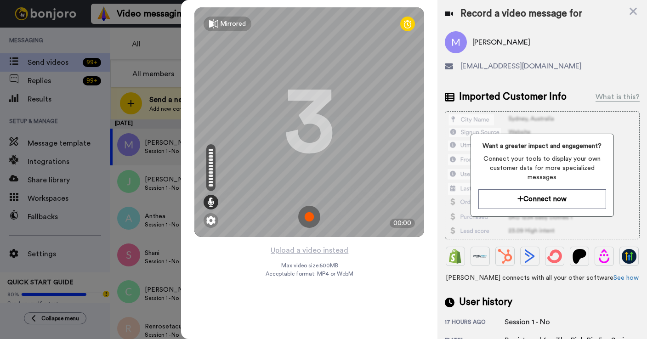
click at [308, 213] on img at bounding box center [309, 217] width 22 height 22
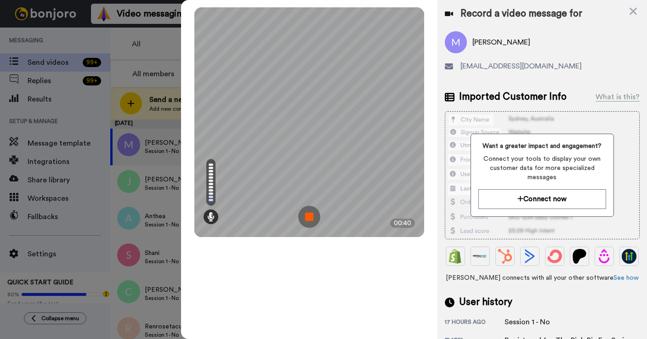
click at [309, 220] on img at bounding box center [309, 217] width 22 height 22
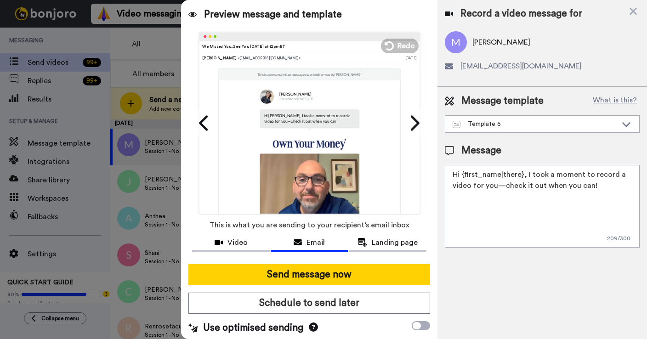
click at [322, 259] on div at bounding box center [309, 260] width 234 height 7
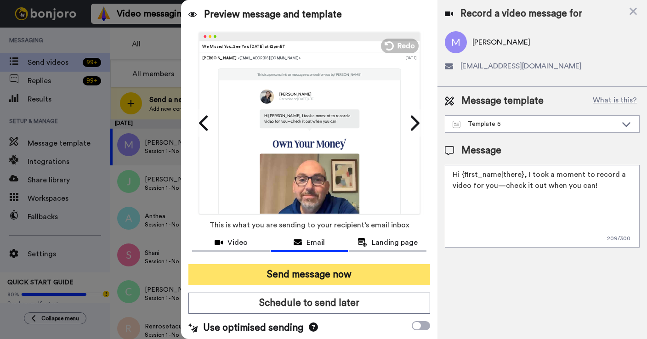
click at [316, 272] on button "Send message now" at bounding box center [309, 274] width 242 height 21
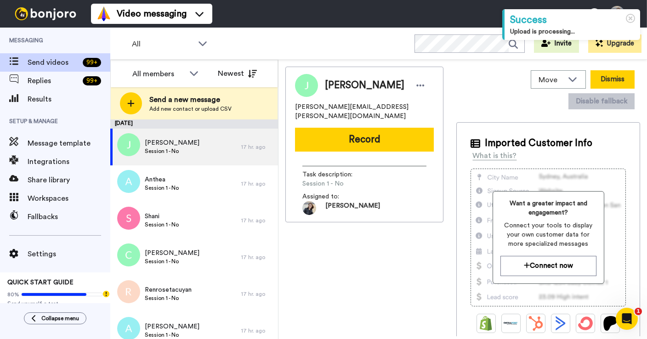
click at [590, 81] on button "Dismiss" at bounding box center [612, 79] width 44 height 18
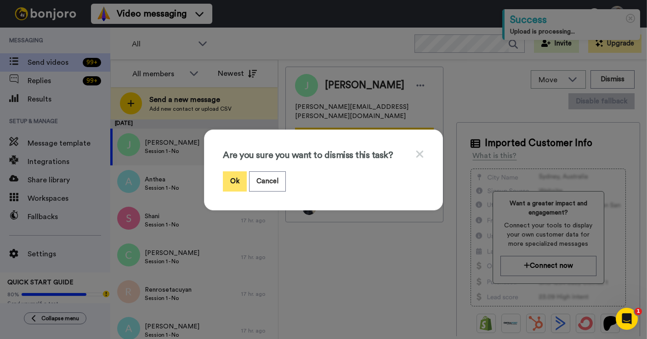
click at [237, 186] on button "Ok" at bounding box center [235, 181] width 24 height 20
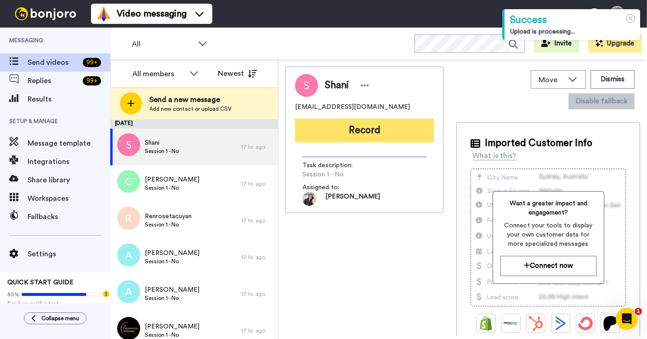
click at [374, 132] on button "Record" at bounding box center [364, 130] width 139 height 24
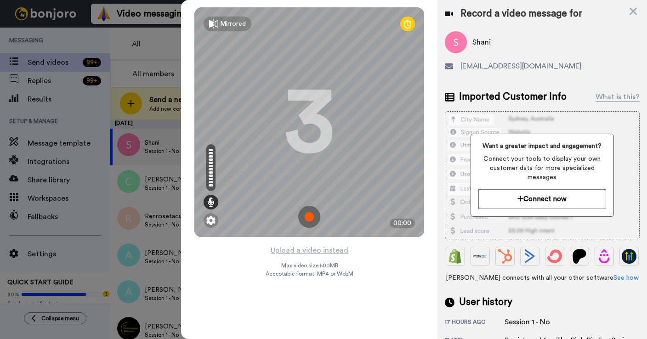
click at [306, 215] on img at bounding box center [309, 217] width 22 height 22
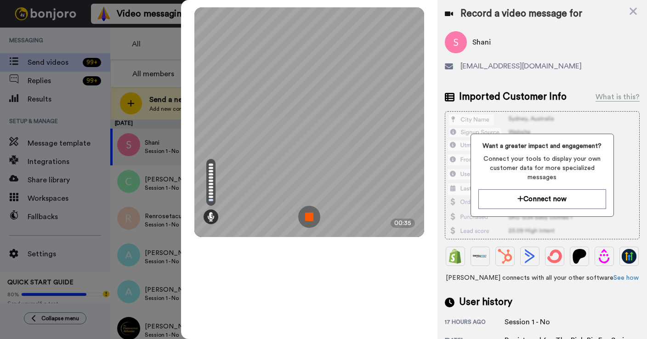
click at [306, 215] on img at bounding box center [309, 217] width 22 height 22
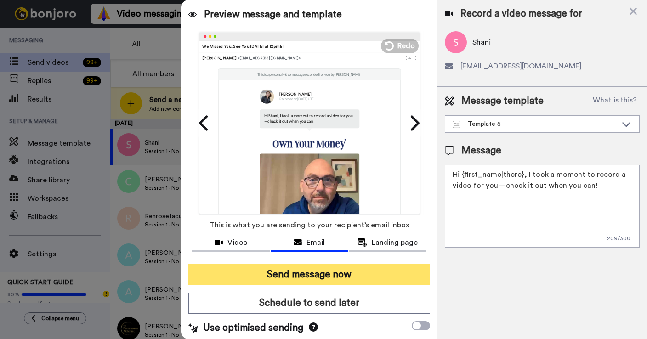
click at [290, 265] on button "Send message now" at bounding box center [309, 274] width 242 height 21
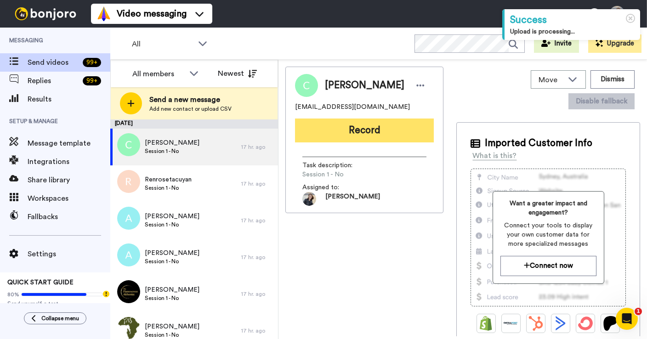
click at [352, 132] on button "Record" at bounding box center [364, 130] width 139 height 24
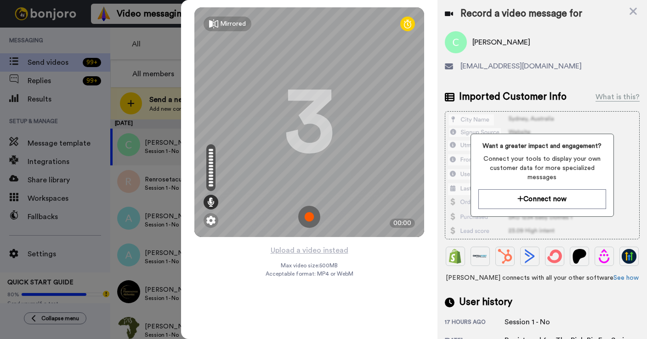
click at [311, 215] on img at bounding box center [309, 217] width 22 height 22
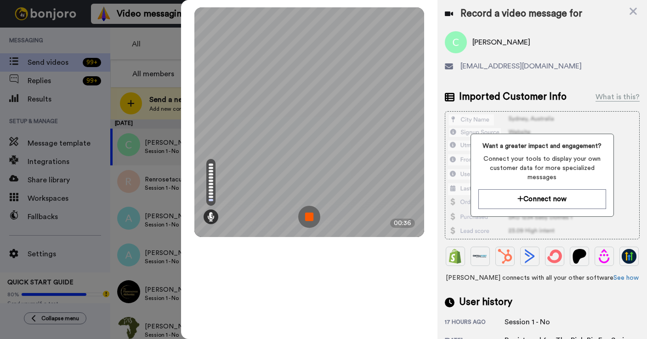
click at [311, 215] on img at bounding box center [309, 217] width 22 height 22
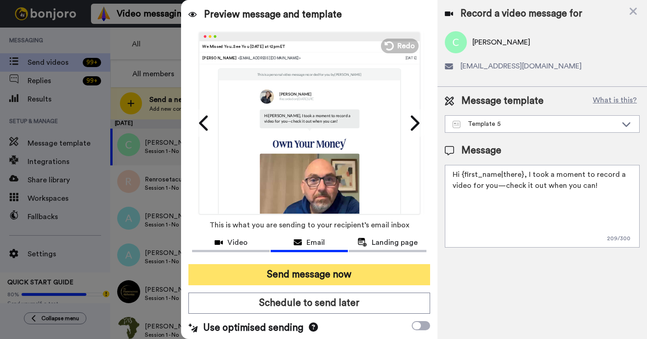
click at [326, 278] on button "Send message now" at bounding box center [309, 274] width 242 height 21
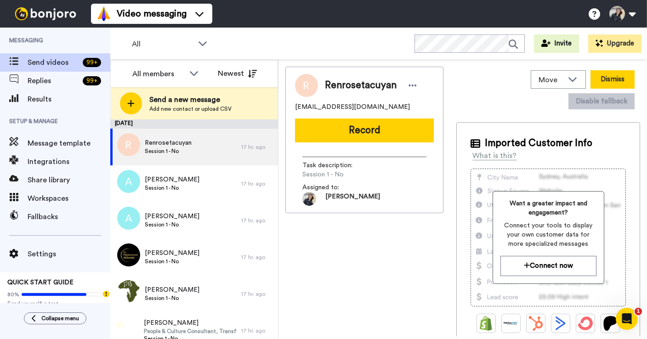
click at [590, 80] on button "Dismiss" at bounding box center [612, 79] width 44 height 18
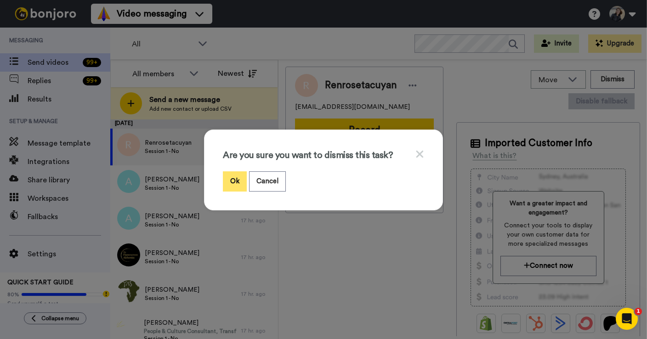
click at [230, 184] on button "Ok" at bounding box center [235, 181] width 24 height 20
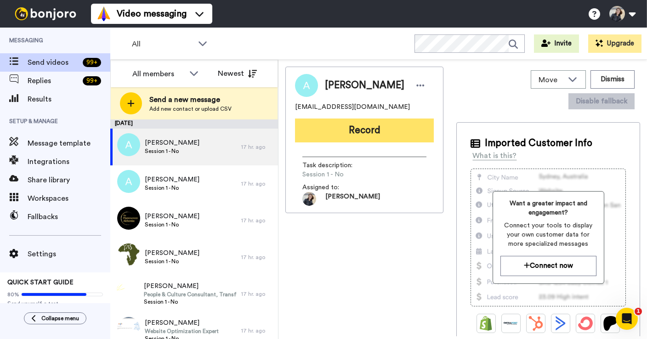
click at [353, 130] on button "Record" at bounding box center [364, 130] width 139 height 24
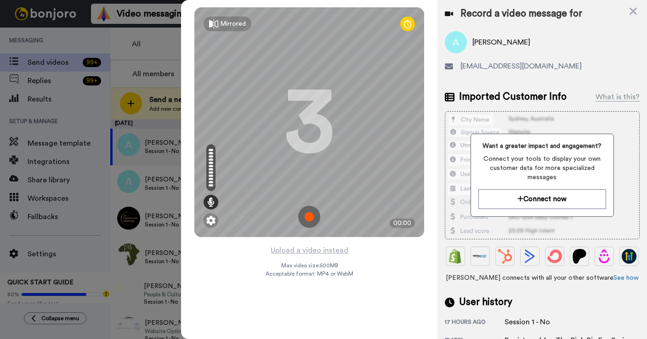
click at [308, 214] on img at bounding box center [309, 217] width 22 height 22
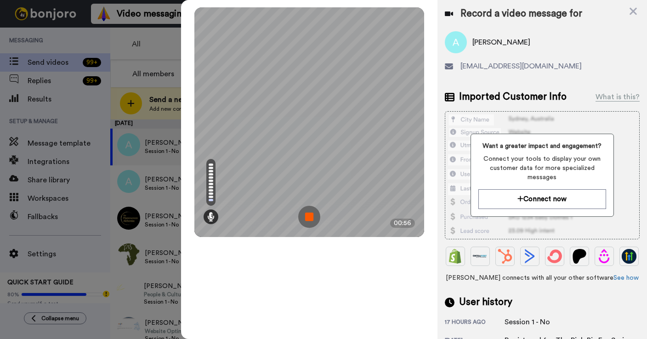
click at [308, 214] on img at bounding box center [309, 217] width 22 height 22
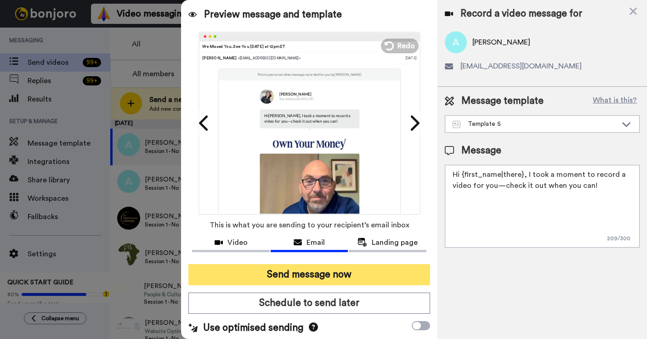
click at [346, 270] on button "Send message now" at bounding box center [309, 274] width 242 height 21
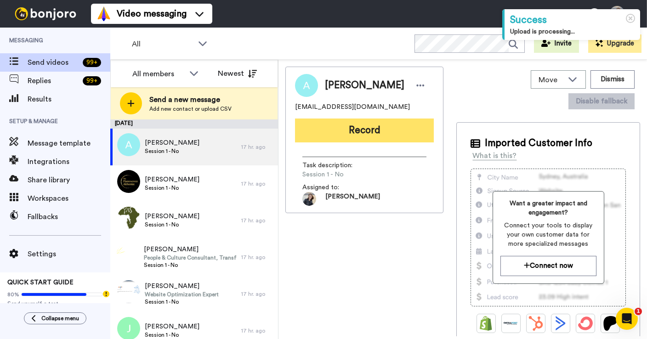
click at [364, 128] on button "Record" at bounding box center [364, 130] width 139 height 24
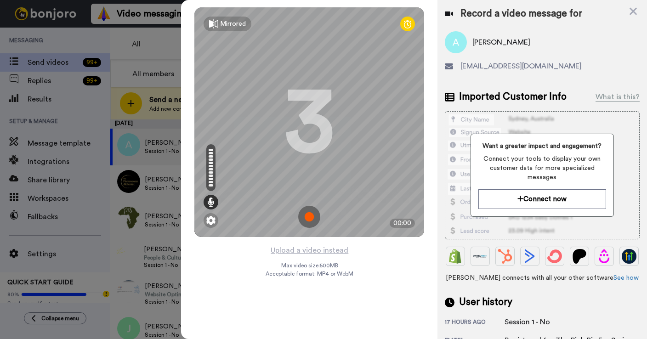
click at [309, 212] on img at bounding box center [309, 217] width 22 height 22
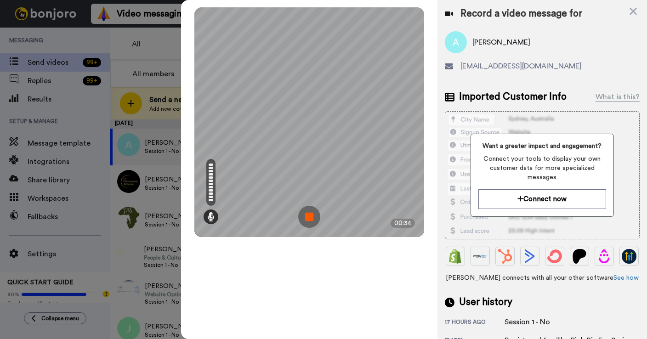
click at [308, 214] on img at bounding box center [309, 217] width 22 height 22
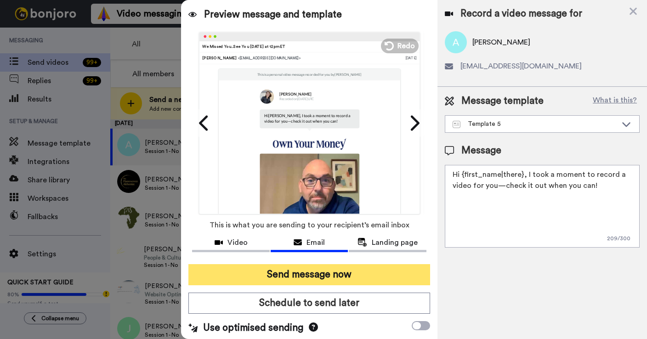
click at [326, 274] on button "Send message now" at bounding box center [309, 274] width 242 height 21
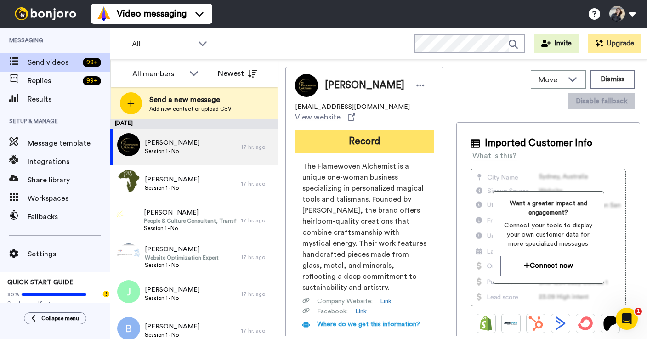
click at [355, 140] on button "Record" at bounding box center [364, 141] width 139 height 24
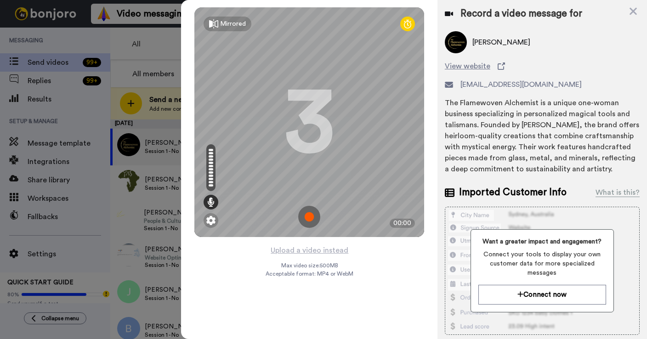
click at [309, 219] on img at bounding box center [309, 217] width 22 height 22
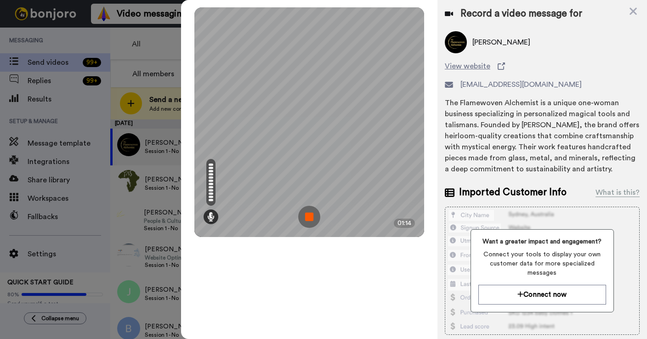
click at [309, 219] on img at bounding box center [309, 217] width 22 height 22
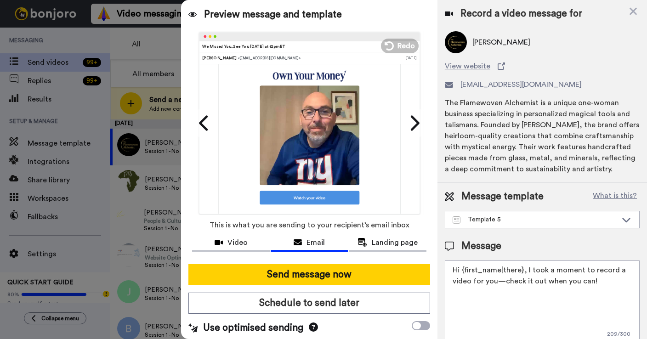
scroll to position [138, 0]
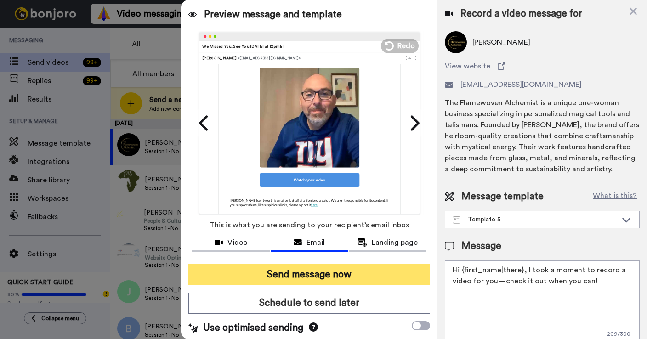
click at [316, 271] on button "Send message now" at bounding box center [309, 274] width 242 height 21
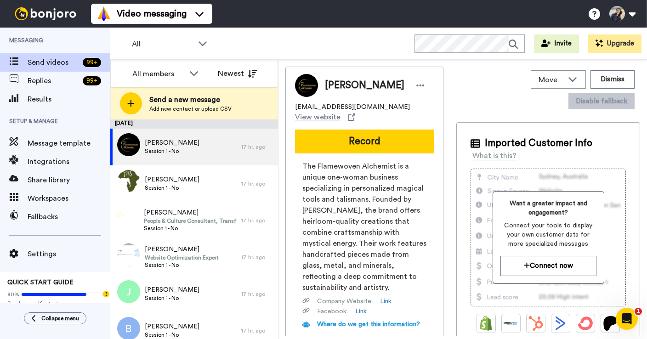
scroll to position [0, 0]
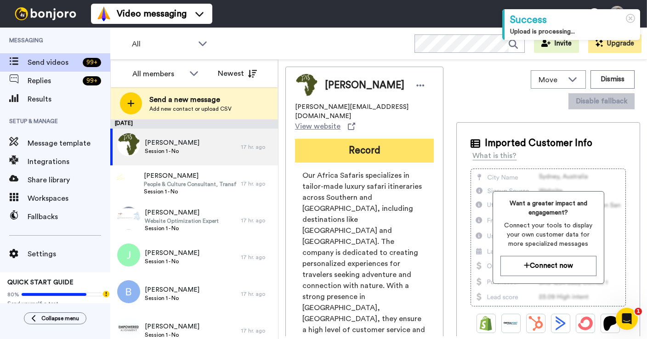
click at [376, 141] on button "Record" at bounding box center [364, 151] width 139 height 24
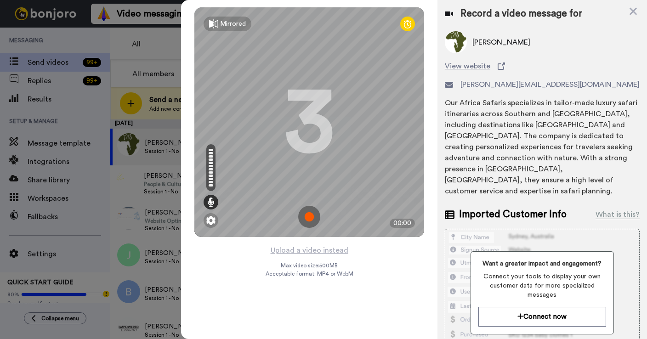
click at [308, 222] on img at bounding box center [309, 217] width 22 height 22
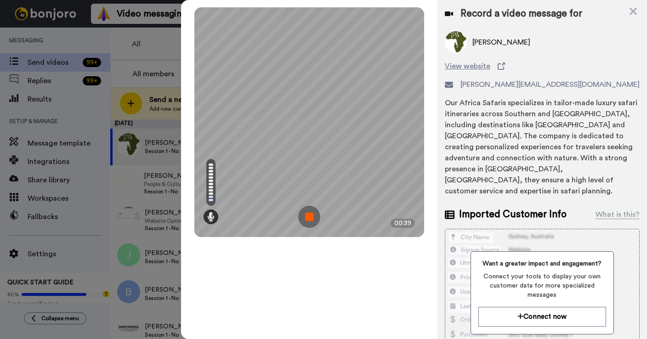
click at [308, 222] on img at bounding box center [309, 217] width 22 height 22
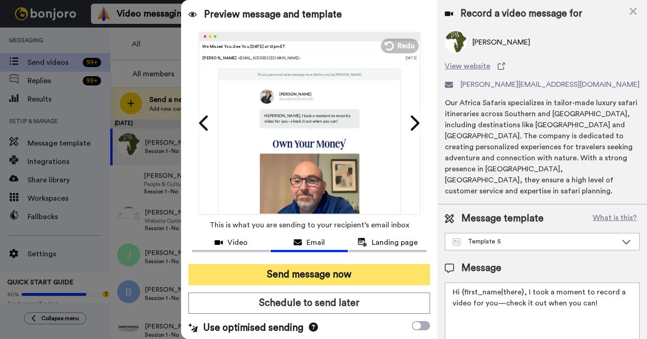
click at [326, 274] on button "Send message now" at bounding box center [309, 274] width 242 height 21
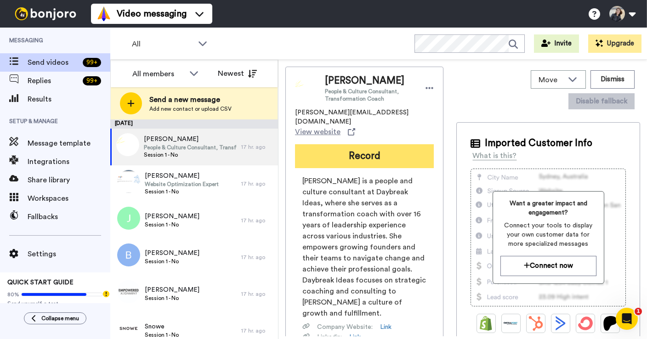
click at [346, 146] on button "Record" at bounding box center [364, 156] width 139 height 24
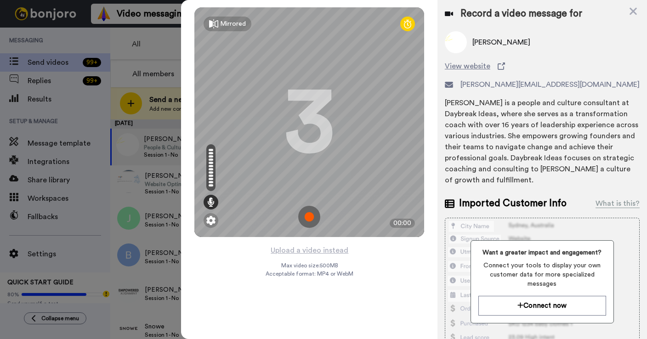
click at [311, 216] on img at bounding box center [309, 217] width 22 height 22
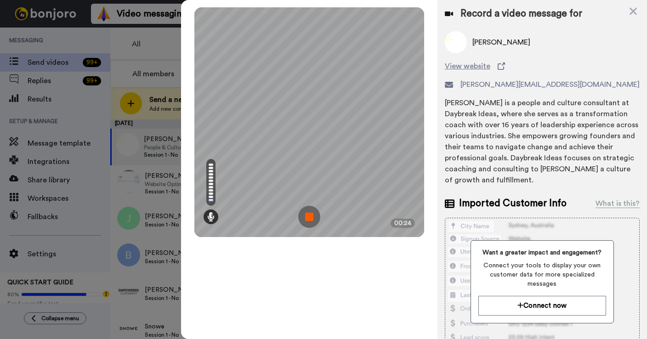
click at [311, 216] on img at bounding box center [309, 217] width 22 height 22
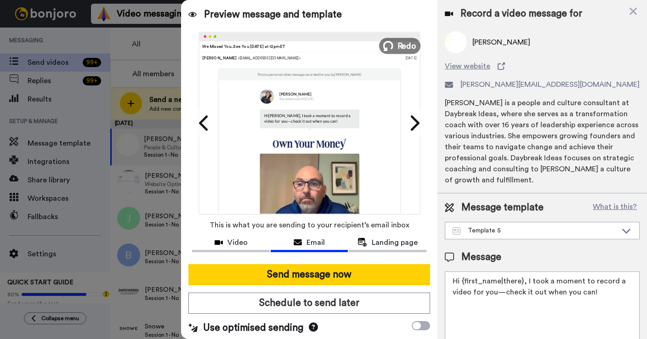
click at [392, 47] on icon at bounding box center [388, 46] width 10 height 10
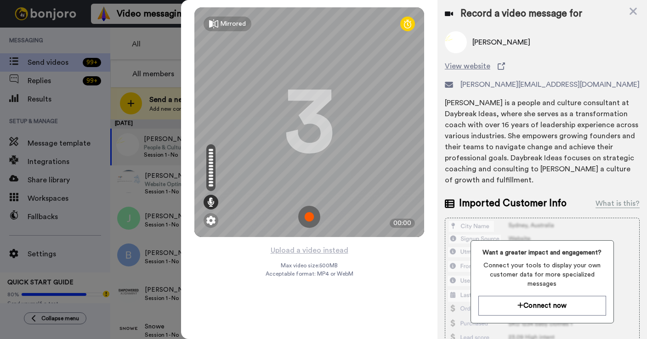
click at [306, 216] on img at bounding box center [309, 217] width 22 height 22
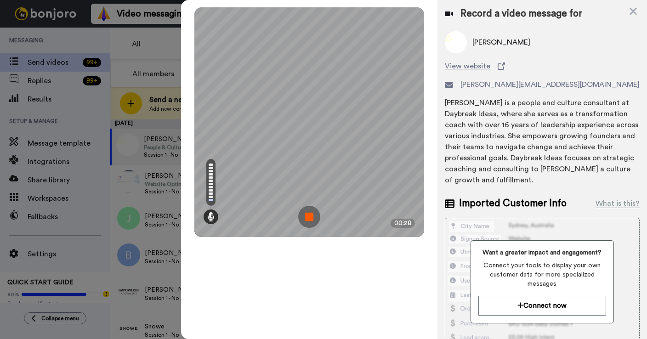
click at [306, 216] on img at bounding box center [309, 217] width 22 height 22
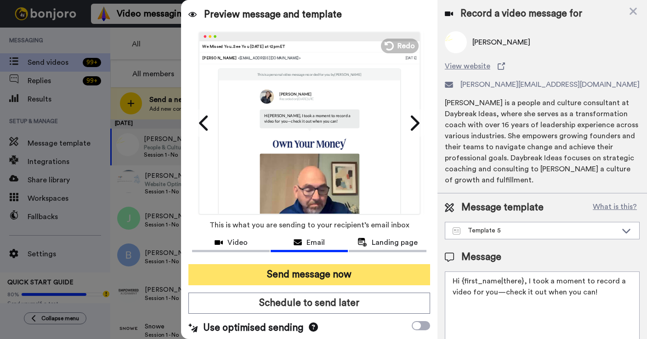
click at [309, 274] on button "Send message now" at bounding box center [309, 274] width 242 height 21
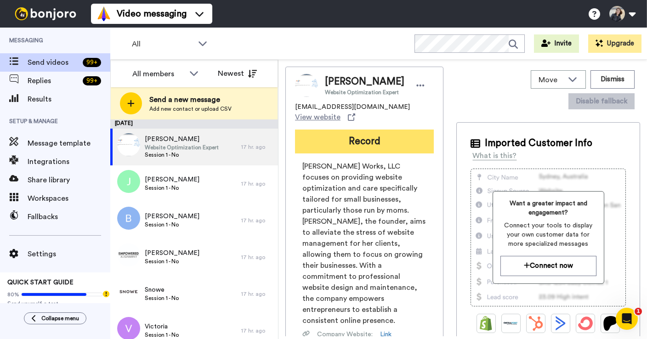
click at [377, 129] on button "Record" at bounding box center [364, 141] width 139 height 24
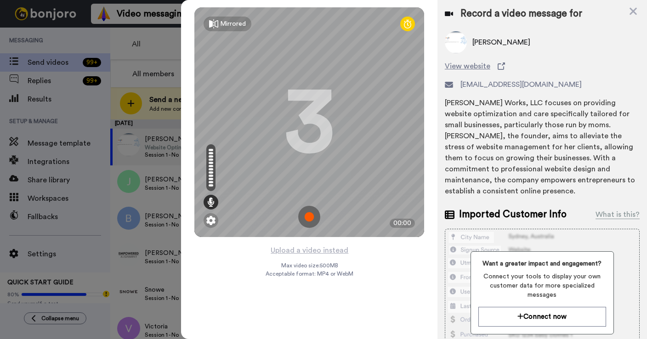
click at [312, 213] on img at bounding box center [309, 217] width 22 height 22
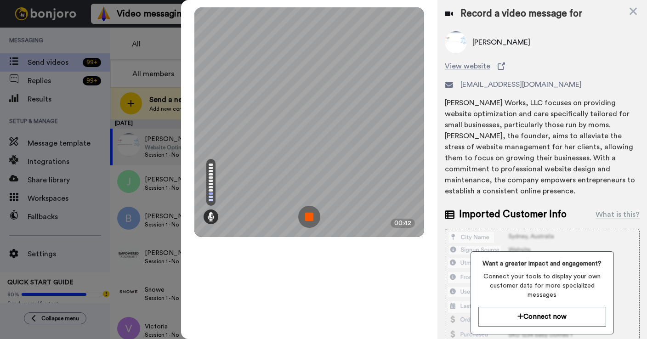
click at [312, 213] on img at bounding box center [309, 217] width 22 height 22
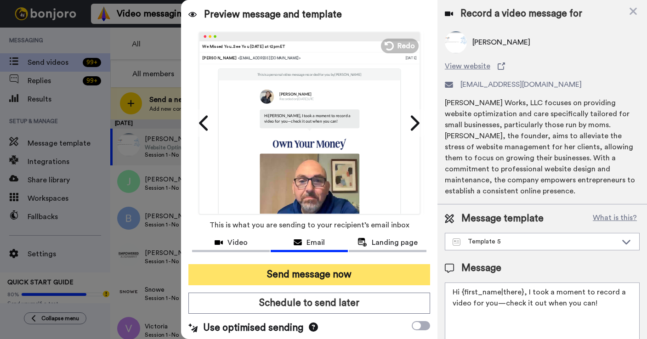
click at [313, 278] on button "Send message now" at bounding box center [309, 274] width 242 height 21
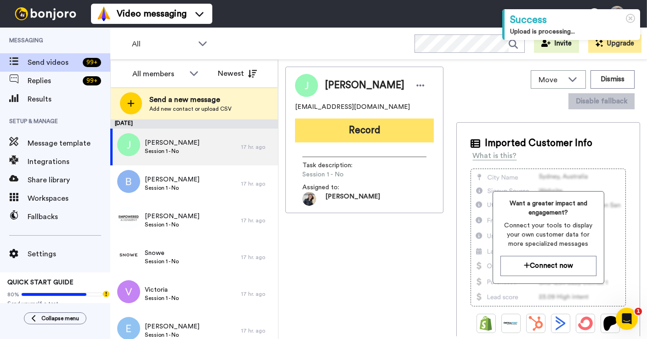
click at [341, 131] on button "Record" at bounding box center [364, 130] width 139 height 24
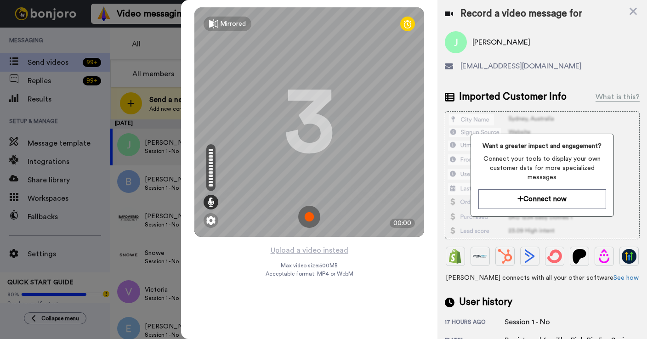
click at [304, 214] on img at bounding box center [309, 217] width 22 height 22
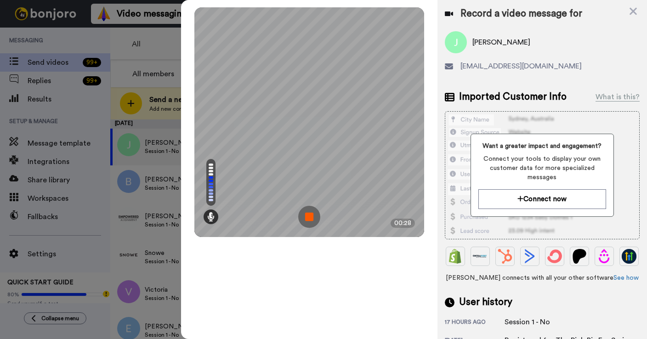
click at [304, 214] on img at bounding box center [309, 217] width 22 height 22
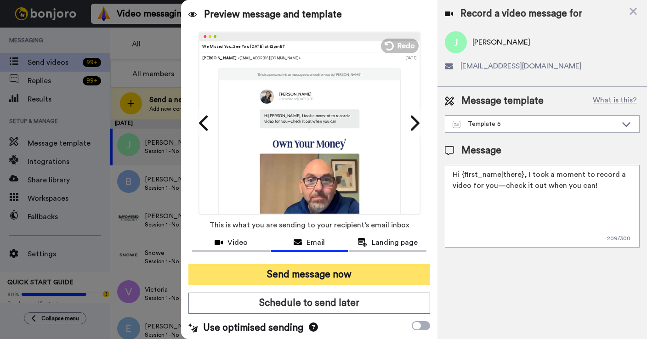
click at [321, 275] on button "Send message now" at bounding box center [309, 274] width 242 height 21
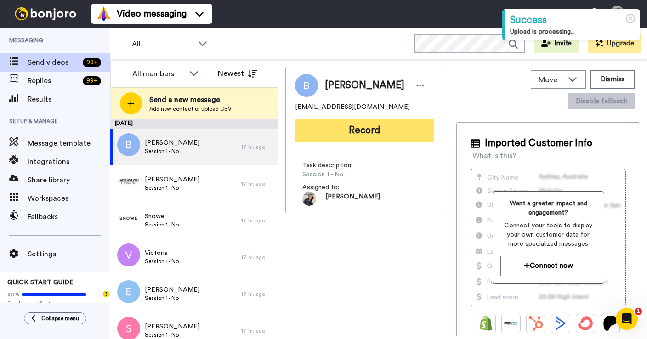
click at [349, 132] on button "Record" at bounding box center [364, 130] width 139 height 24
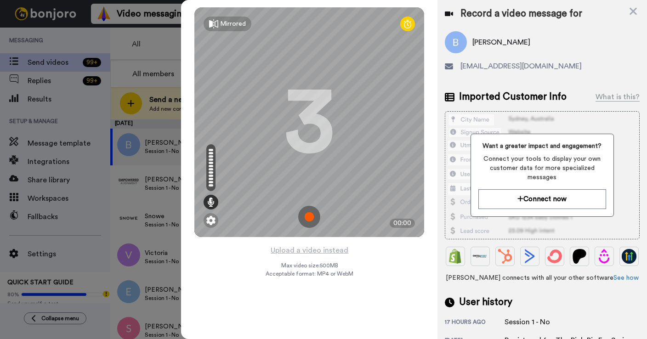
click at [305, 221] on img at bounding box center [309, 217] width 22 height 22
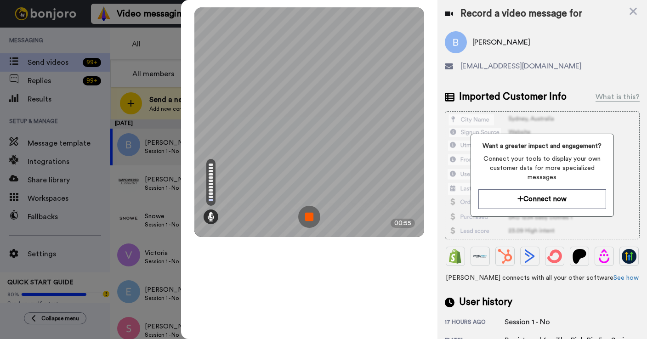
click at [305, 216] on img at bounding box center [309, 217] width 22 height 22
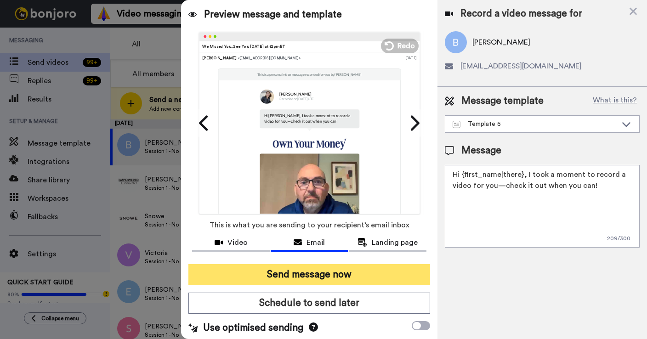
click at [305, 281] on button "Send message now" at bounding box center [309, 274] width 242 height 21
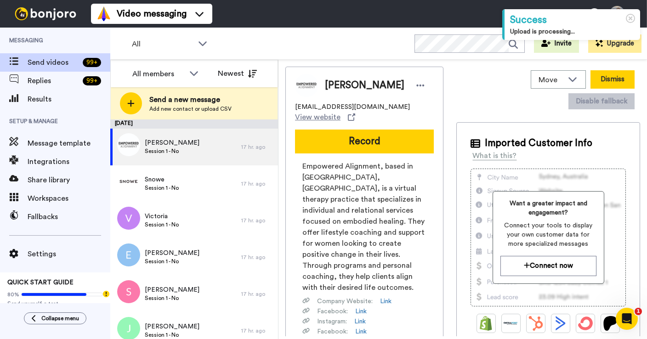
click at [590, 77] on button "Dismiss" at bounding box center [612, 79] width 44 height 18
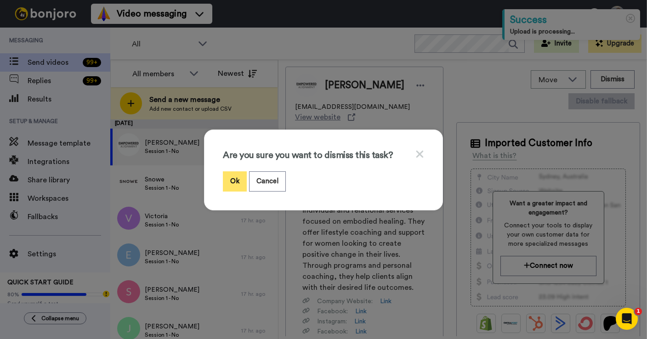
click at [232, 183] on button "Ok" at bounding box center [235, 181] width 24 height 20
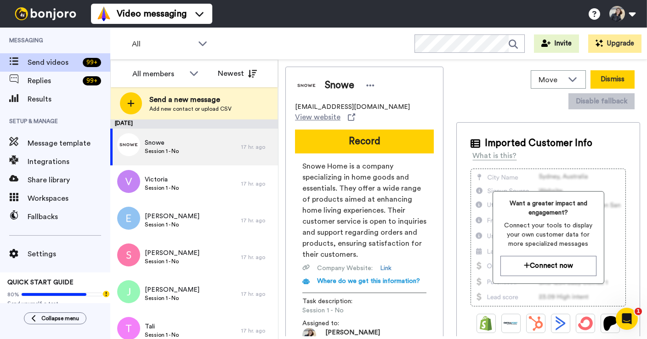
click at [590, 79] on button "Dismiss" at bounding box center [612, 79] width 44 height 18
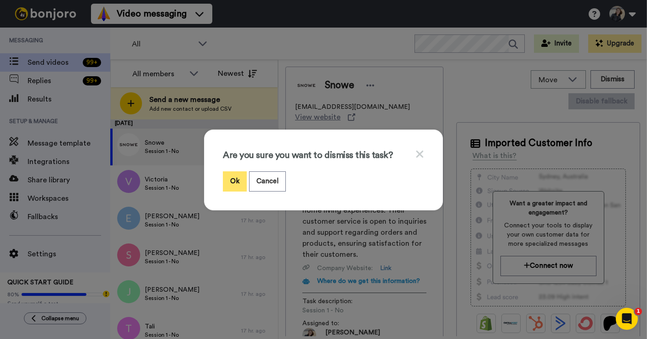
click at [232, 190] on button "Ok" at bounding box center [235, 181] width 24 height 20
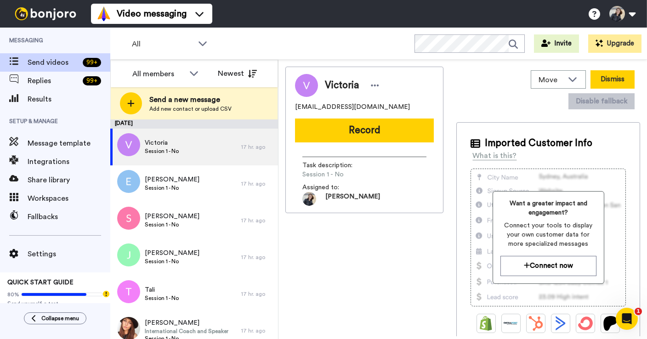
click at [590, 74] on button "Dismiss" at bounding box center [612, 79] width 44 height 18
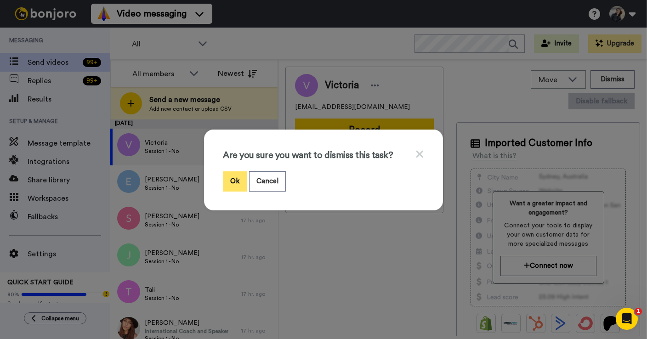
click at [238, 180] on button "Ok" at bounding box center [235, 181] width 24 height 20
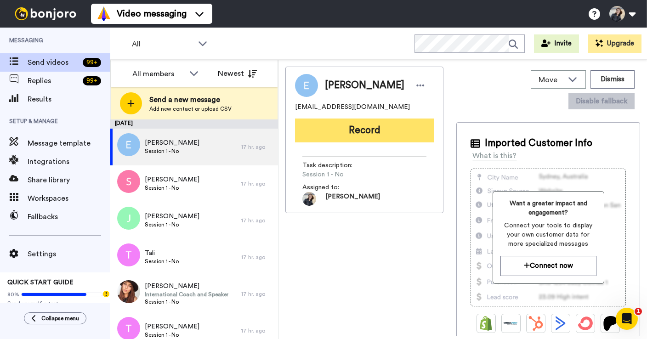
click at [365, 127] on button "Record" at bounding box center [364, 130] width 139 height 24
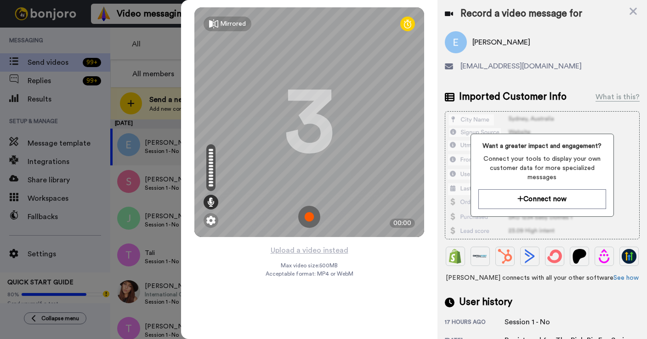
click at [313, 218] on img at bounding box center [309, 217] width 22 height 22
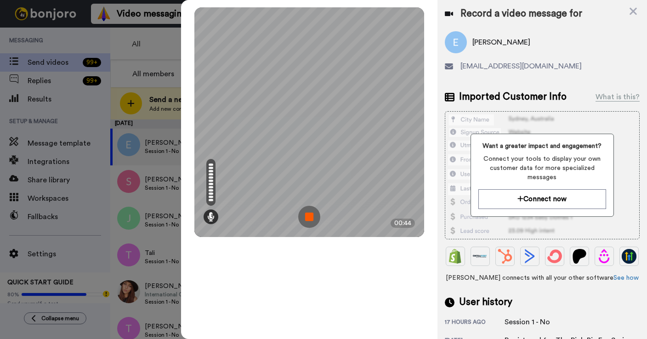
click at [313, 218] on img at bounding box center [309, 217] width 22 height 22
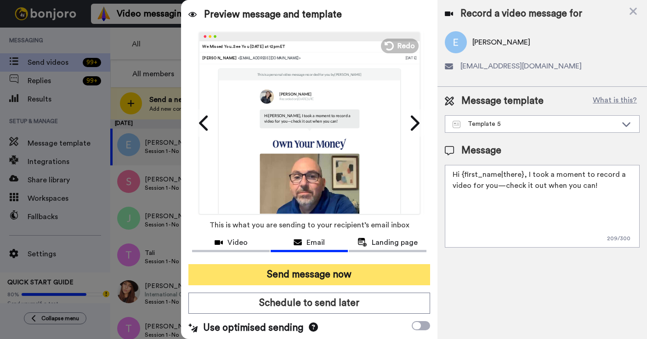
click at [265, 273] on button "Send message now" at bounding box center [309, 274] width 242 height 21
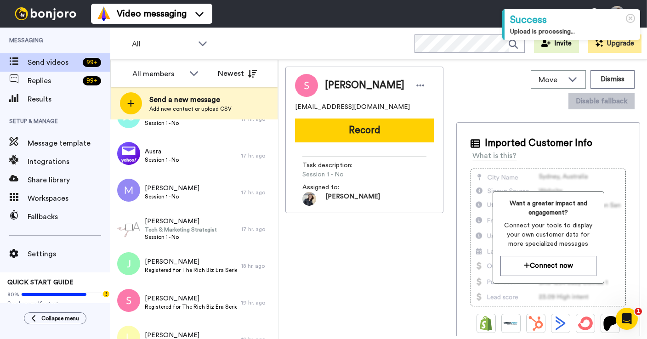
scroll to position [1572, 0]
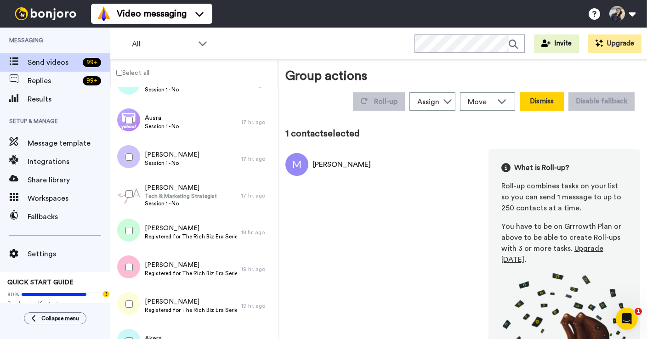
click at [536, 100] on button "Dismiss" at bounding box center [541, 101] width 44 height 18
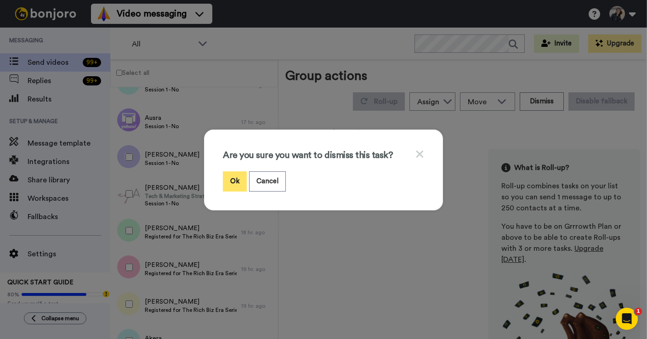
click at [242, 178] on button "Ok" at bounding box center [235, 181] width 24 height 20
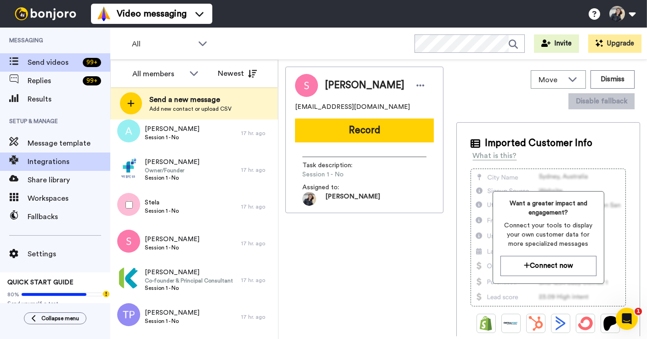
scroll to position [509, 0]
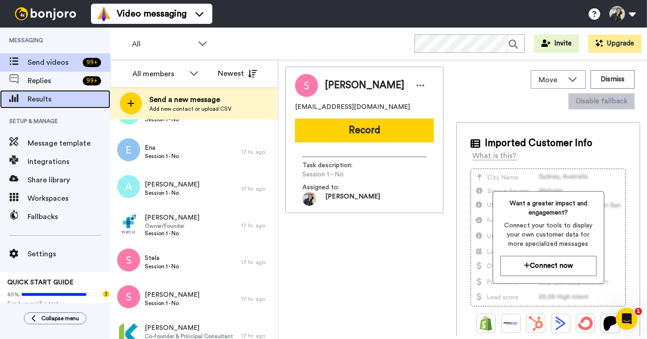
click at [39, 100] on span "Results" at bounding box center [69, 99] width 83 height 11
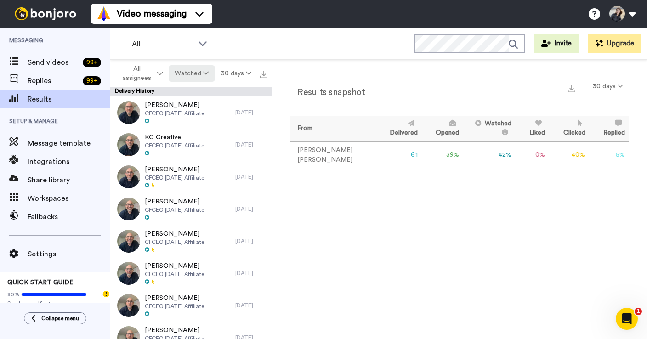
click at [207, 73] on icon at bounding box center [206, 73] width 6 height 6
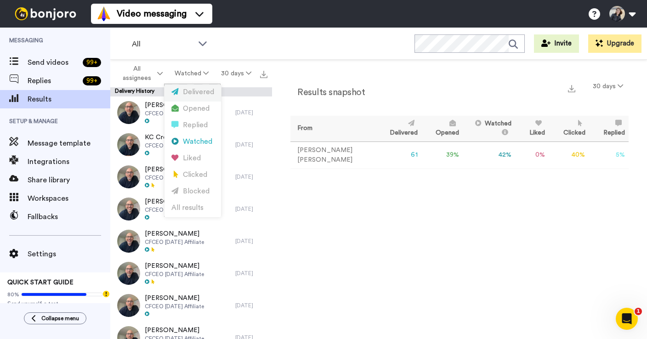
click at [201, 90] on div "Delivered" at bounding box center [192, 92] width 43 height 10
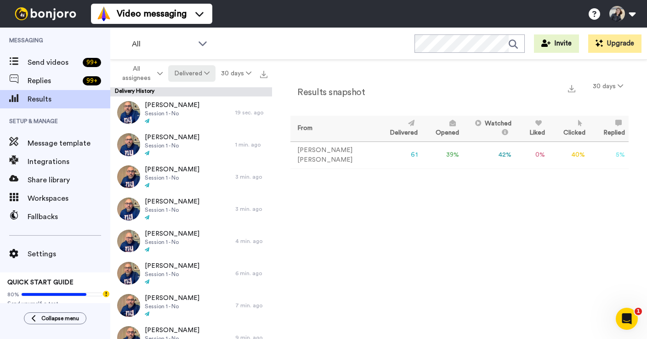
click at [209, 71] on icon at bounding box center [207, 73] width 6 height 6
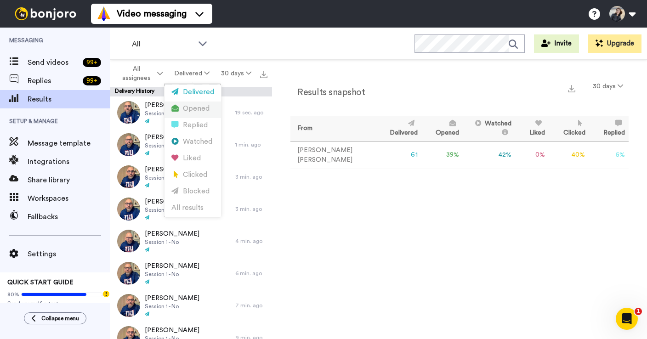
click at [195, 105] on div "Opened" at bounding box center [192, 109] width 43 height 10
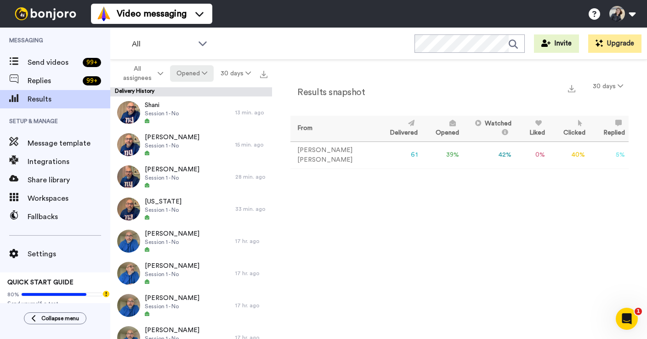
click at [203, 68] on button "Opened" at bounding box center [192, 73] width 44 height 17
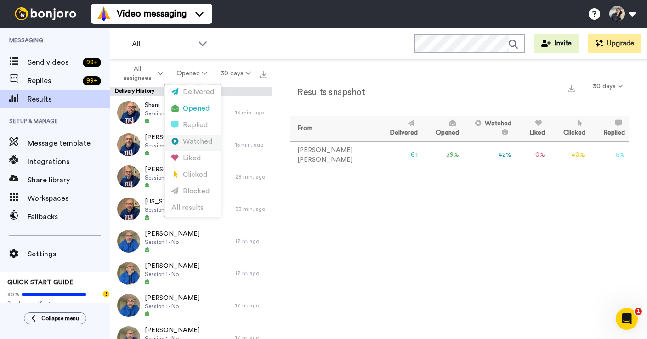
click at [190, 139] on div "Watched" at bounding box center [192, 142] width 43 height 10
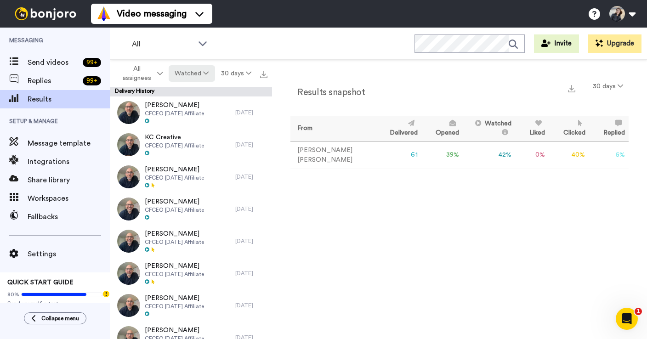
click at [199, 73] on button "Watched" at bounding box center [192, 73] width 46 height 17
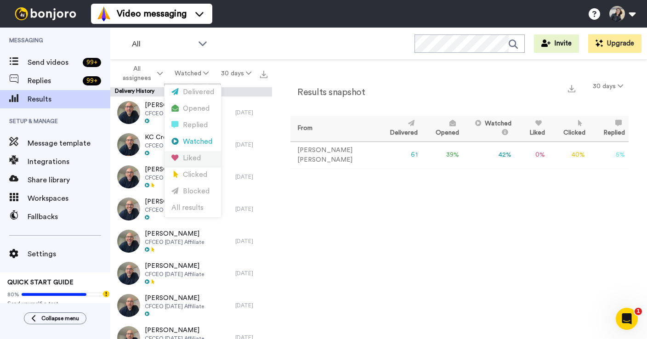
click at [187, 158] on div "Liked" at bounding box center [192, 158] width 43 height 10
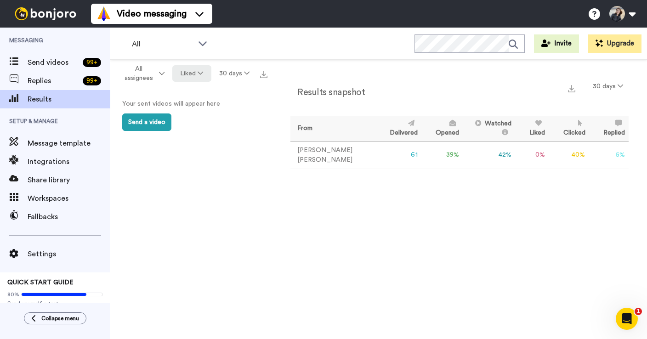
click at [202, 69] on button "Liked" at bounding box center [191, 73] width 39 height 17
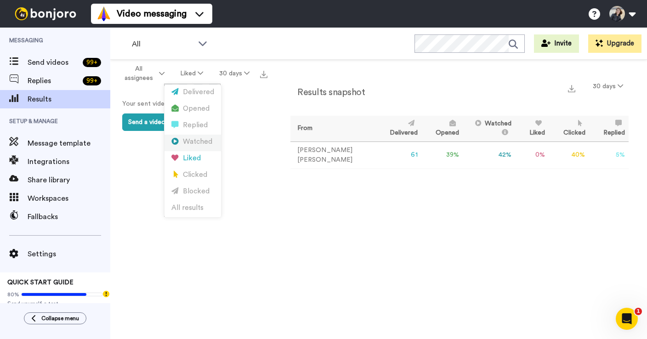
click at [191, 143] on div "Watched" at bounding box center [192, 142] width 43 height 10
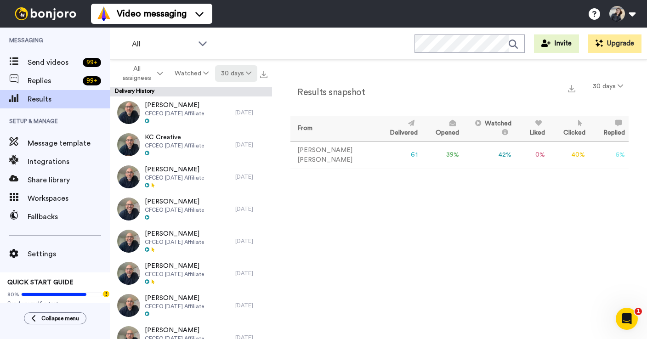
click at [249, 73] on icon at bounding box center [249, 73] width 6 height 6
click at [219, 97] on li "30 days" at bounding box center [237, 93] width 64 height 17
